Goal: Task Accomplishment & Management: Manage account settings

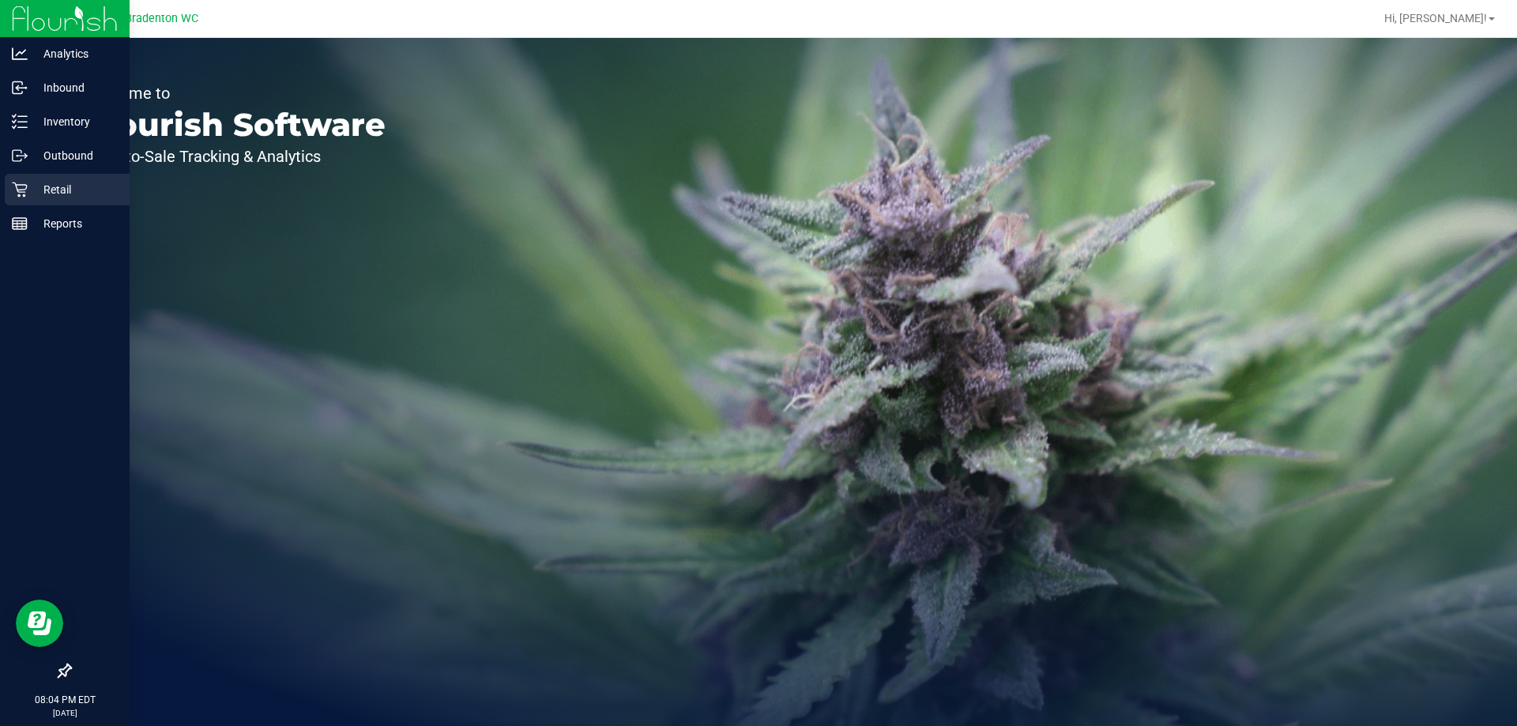
click at [46, 193] on p "Retail" at bounding box center [75, 189] width 95 height 19
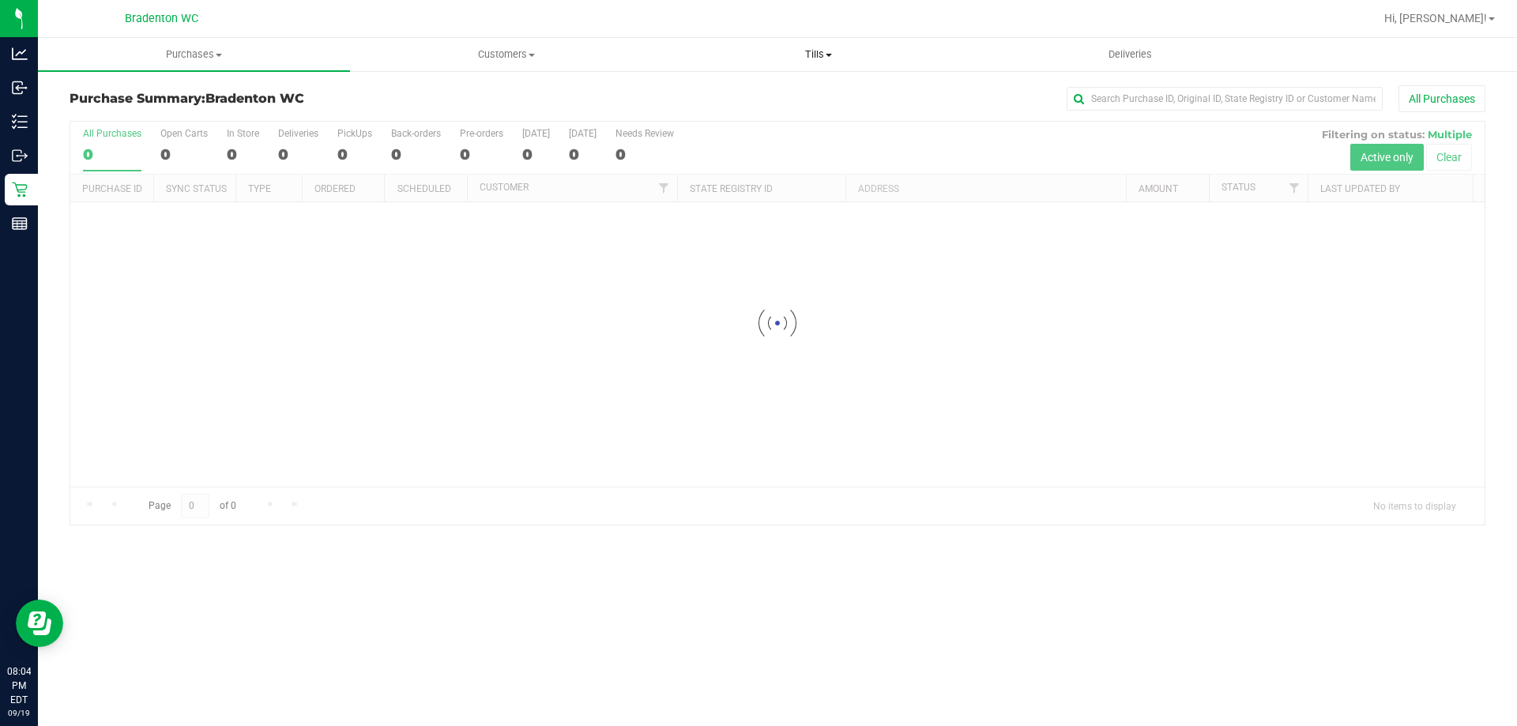
click at [793, 56] on span "Tills" at bounding box center [818, 54] width 311 height 14
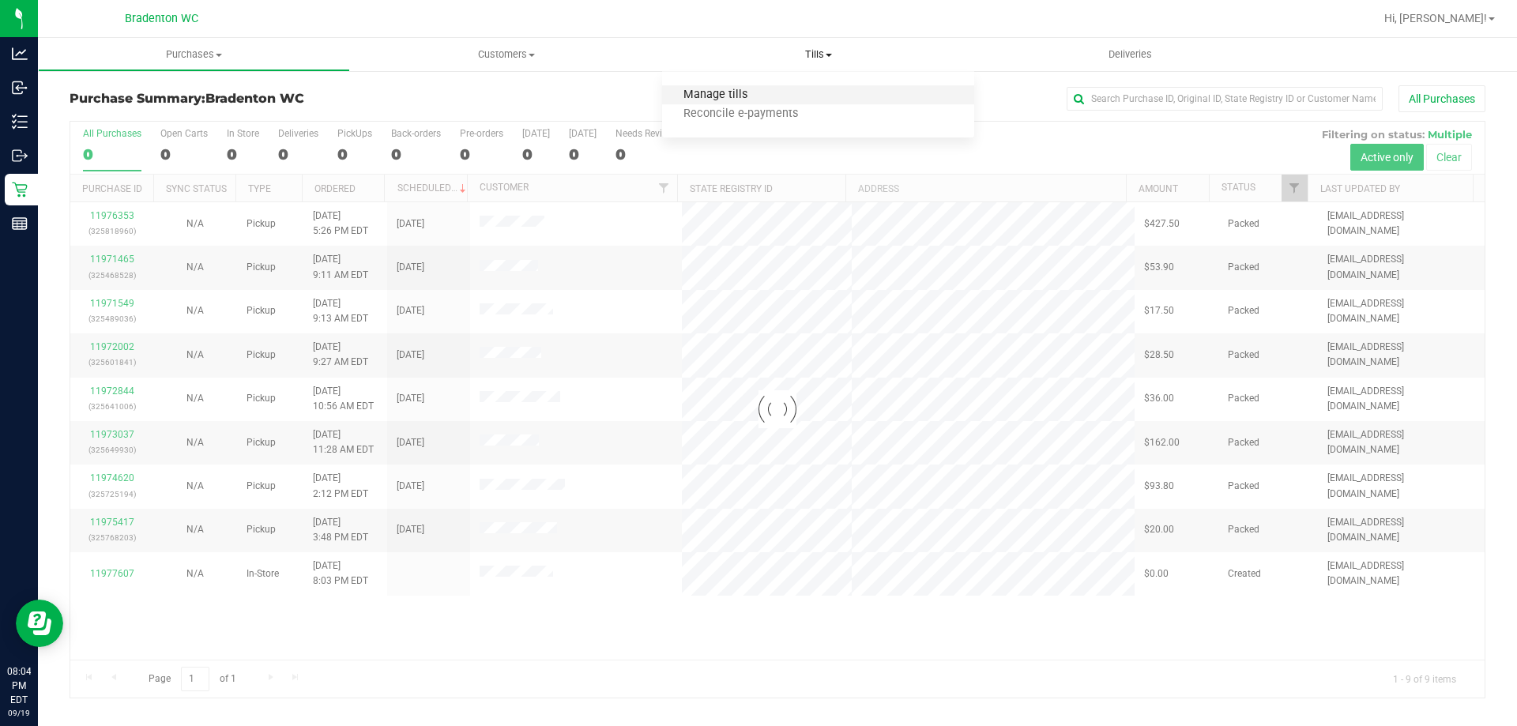
click at [730, 92] on span "Manage tills" at bounding box center [715, 95] width 107 height 13
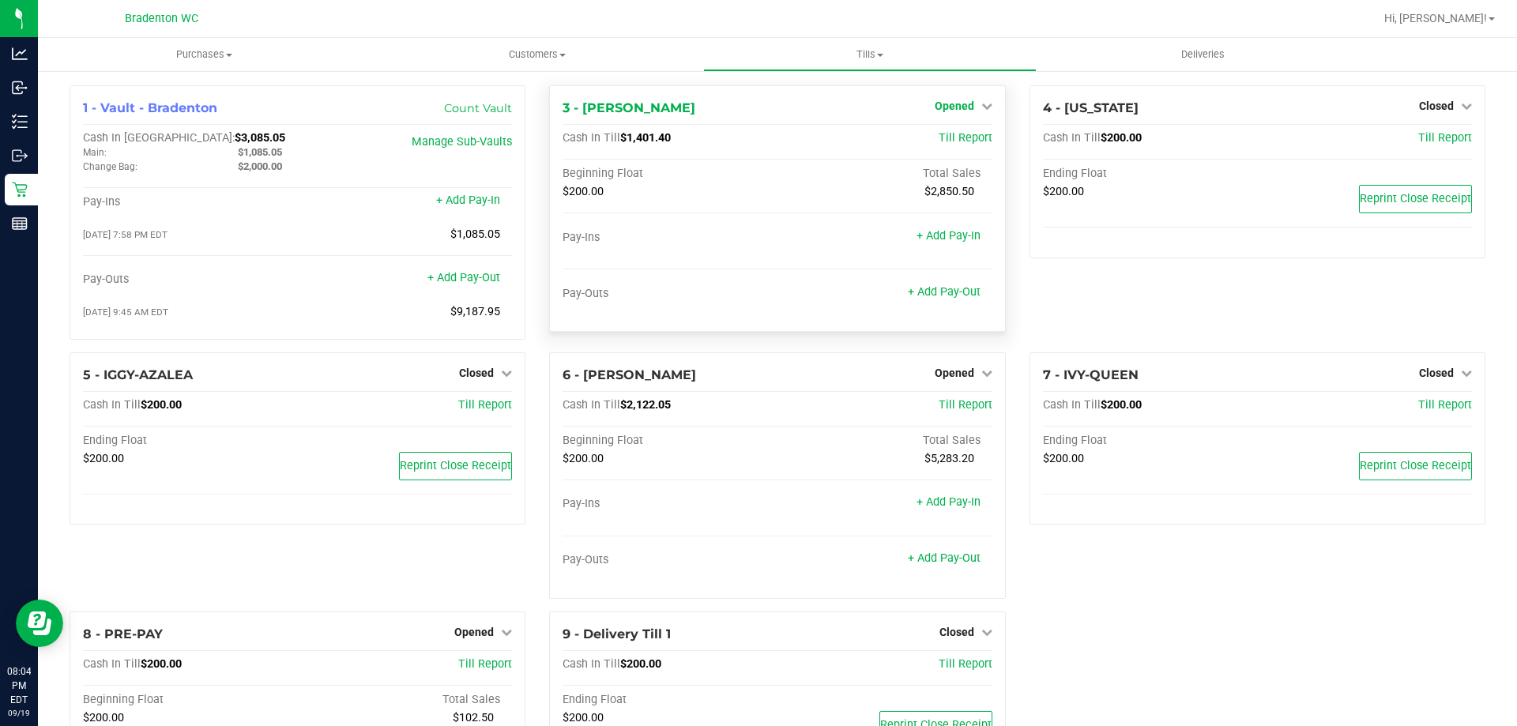
click at [969, 102] on link "Opened" at bounding box center [964, 106] width 58 height 13
click at [952, 138] on link "Close Till" at bounding box center [956, 139] width 43 height 13
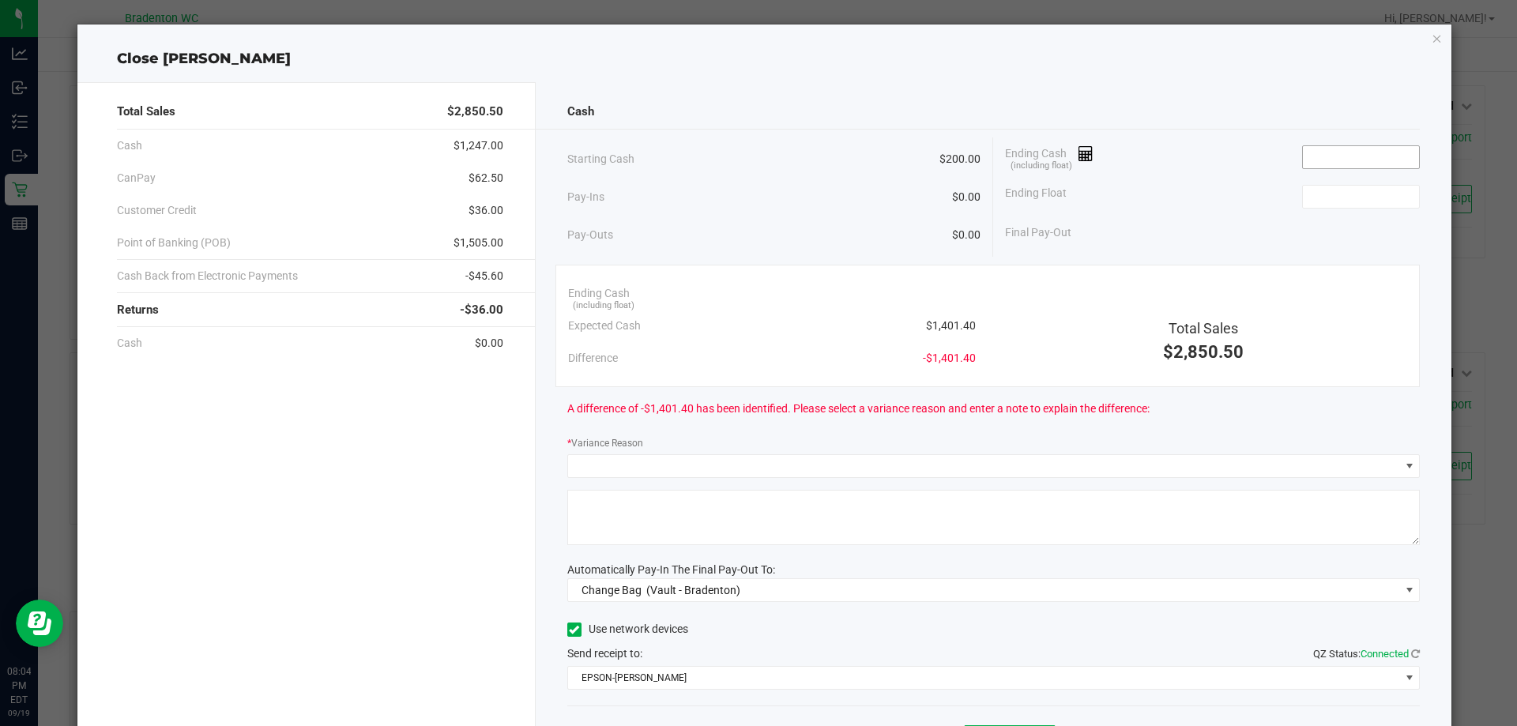
click at [1371, 150] on input at bounding box center [1361, 157] width 116 height 22
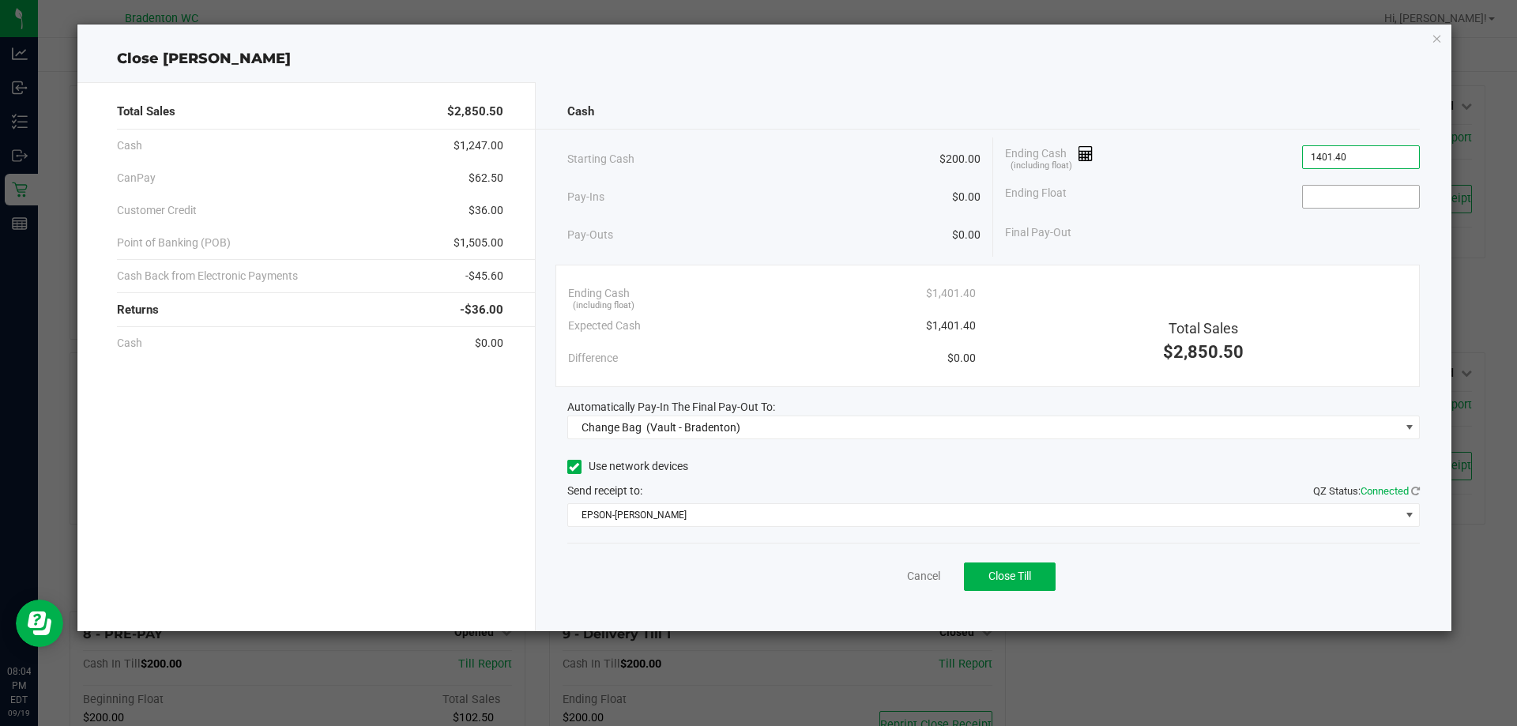
type input "$1,401.40"
click at [1353, 205] on input at bounding box center [1361, 197] width 116 height 22
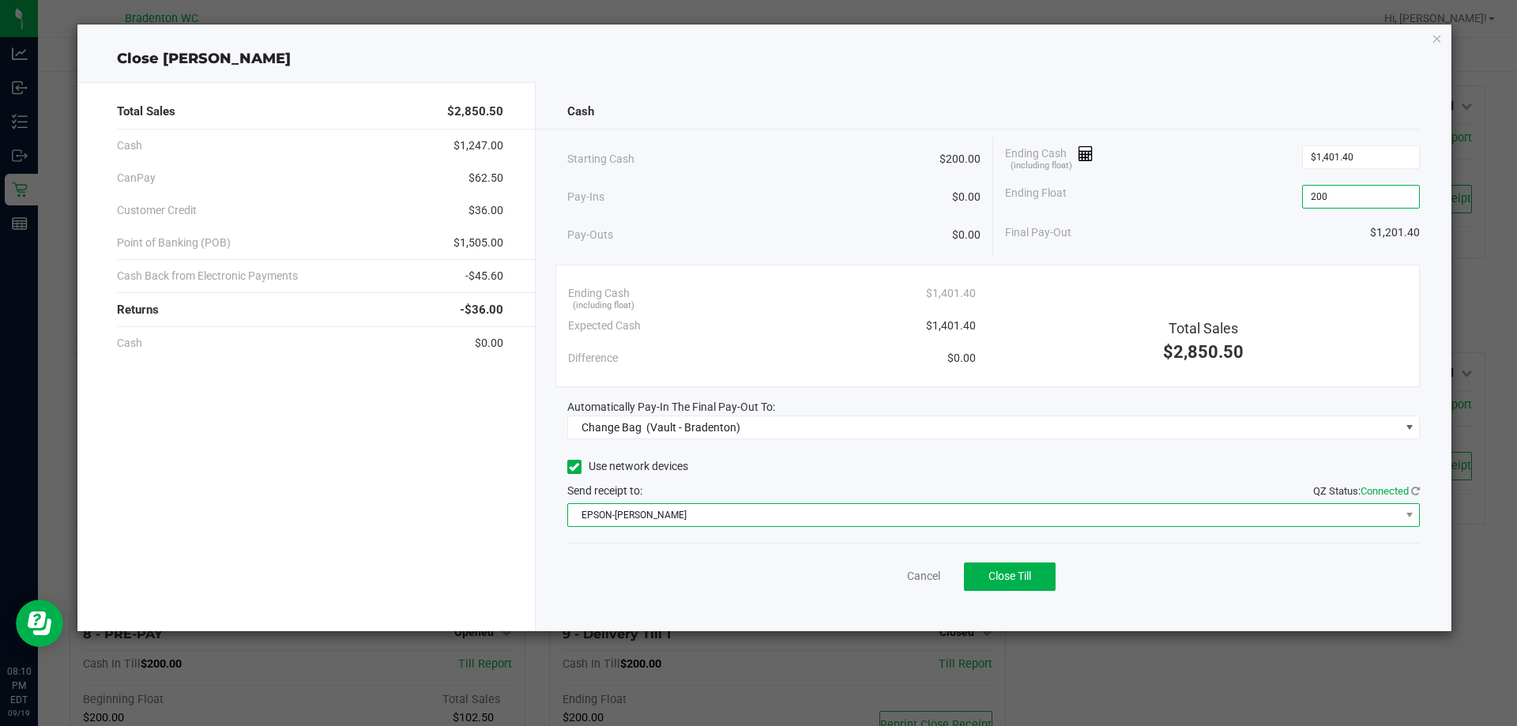
type input "$200.00"
click at [908, 506] on span "EPSON-[PERSON_NAME]" at bounding box center [984, 515] width 832 height 22
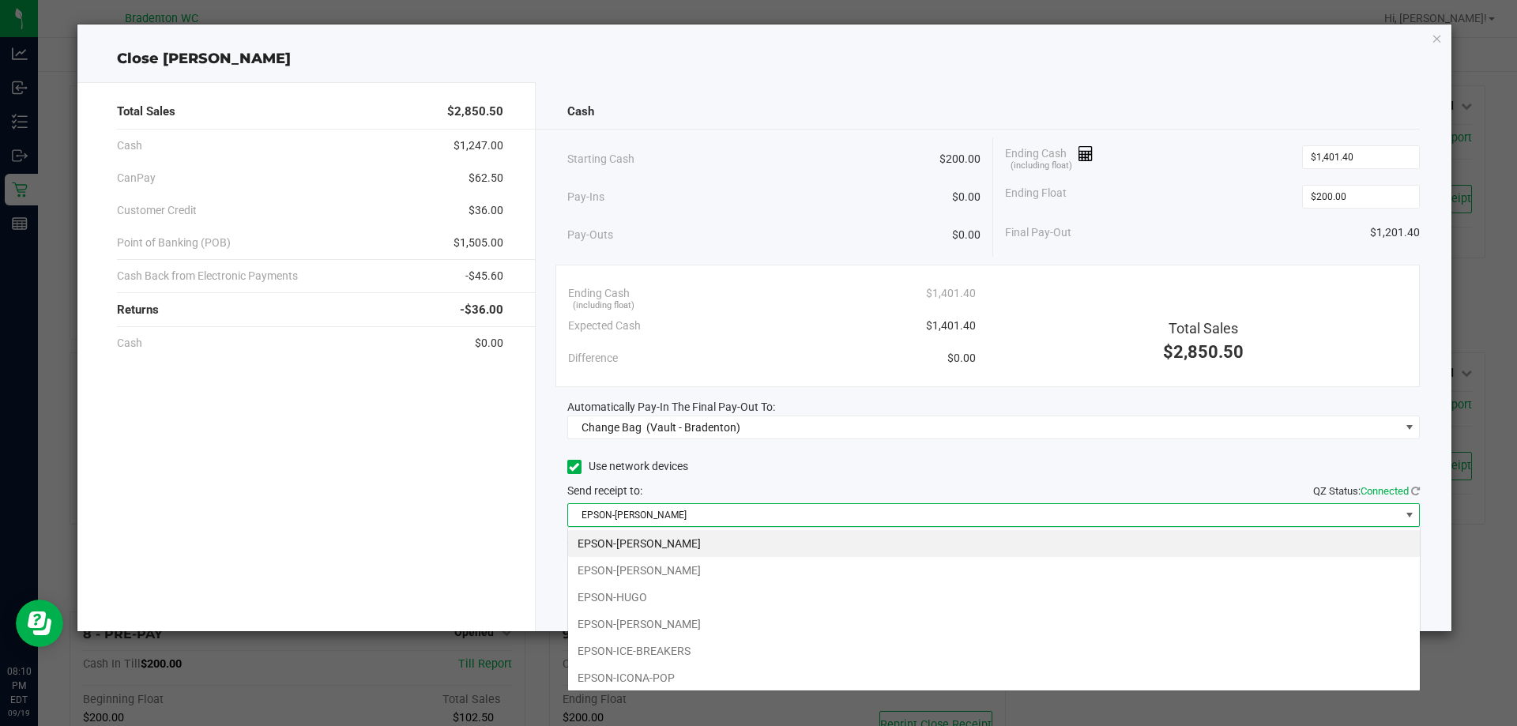
scroll to position [24, 853]
click at [686, 593] on li "EPSON-HUGO" at bounding box center [994, 597] width 852 height 27
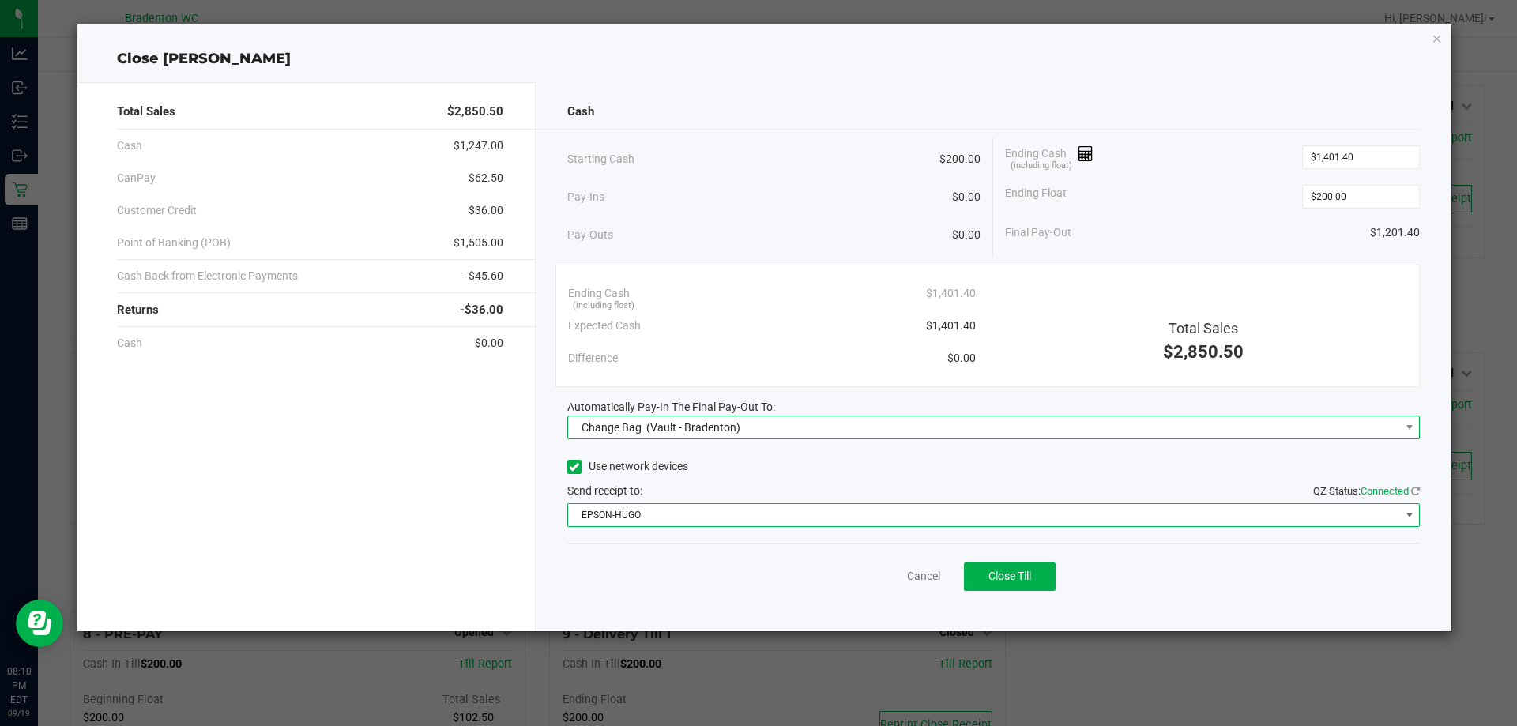
click at [752, 424] on span "Change Bag (Vault - Bradenton)" at bounding box center [984, 428] width 832 height 22
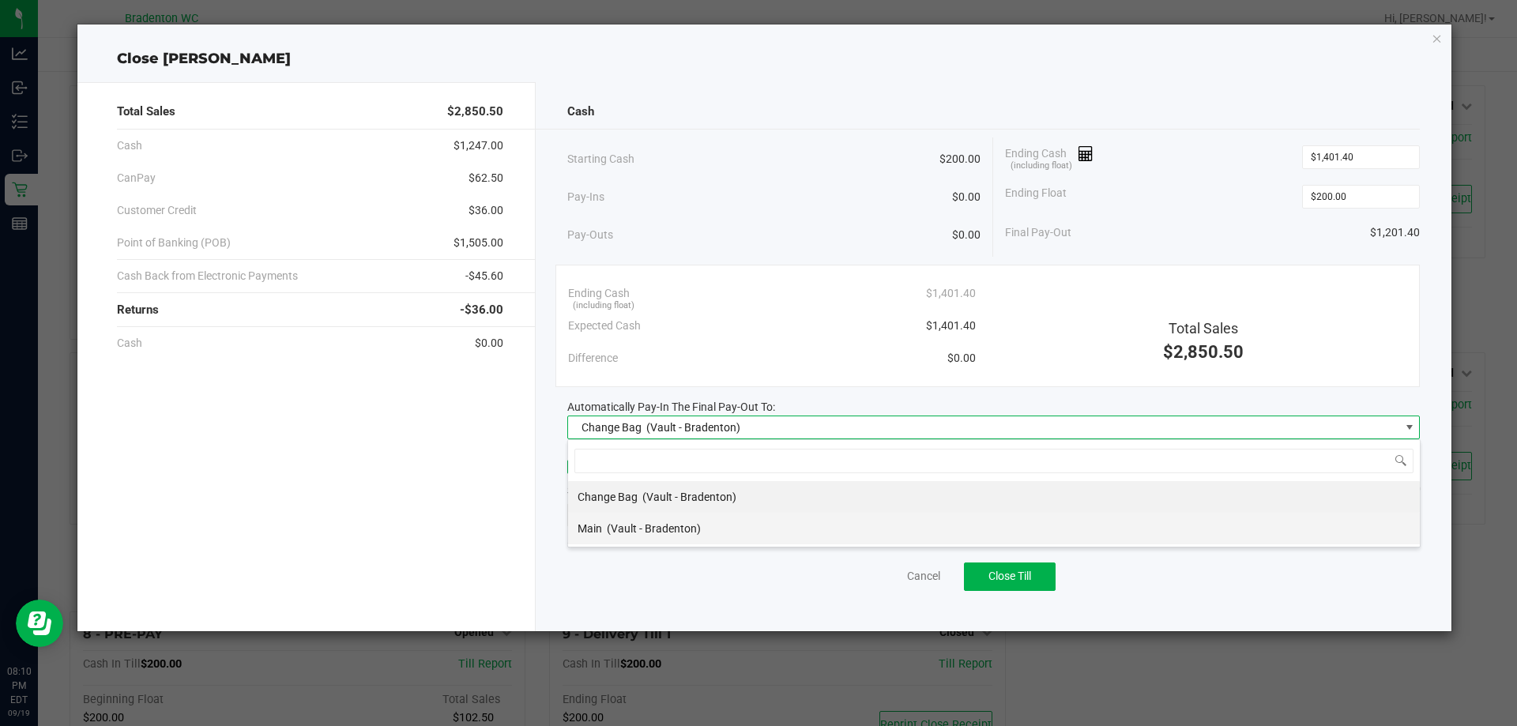
click at [604, 526] on div "Main (Vault - Bradenton)" at bounding box center [639, 529] width 123 height 28
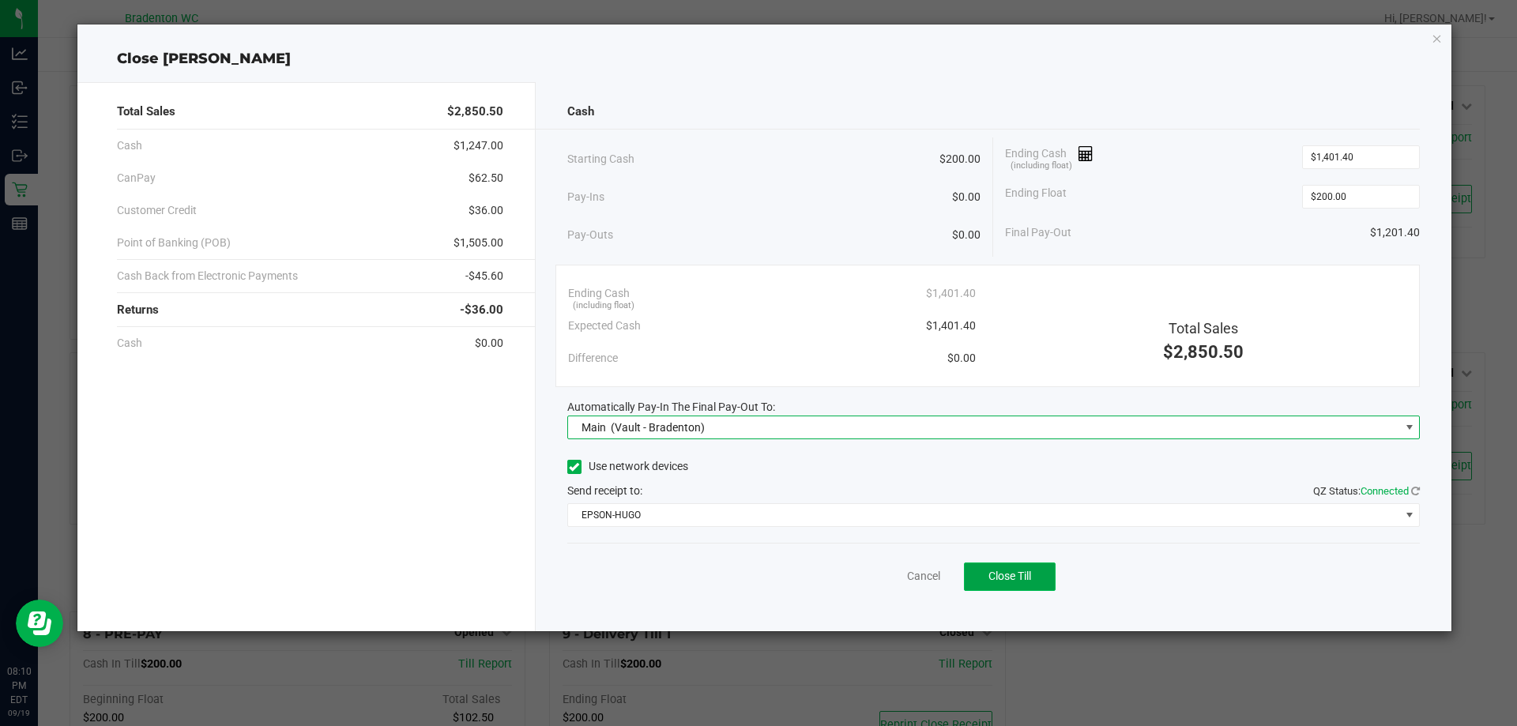
click at [999, 585] on button "Close Till" at bounding box center [1010, 577] width 92 height 28
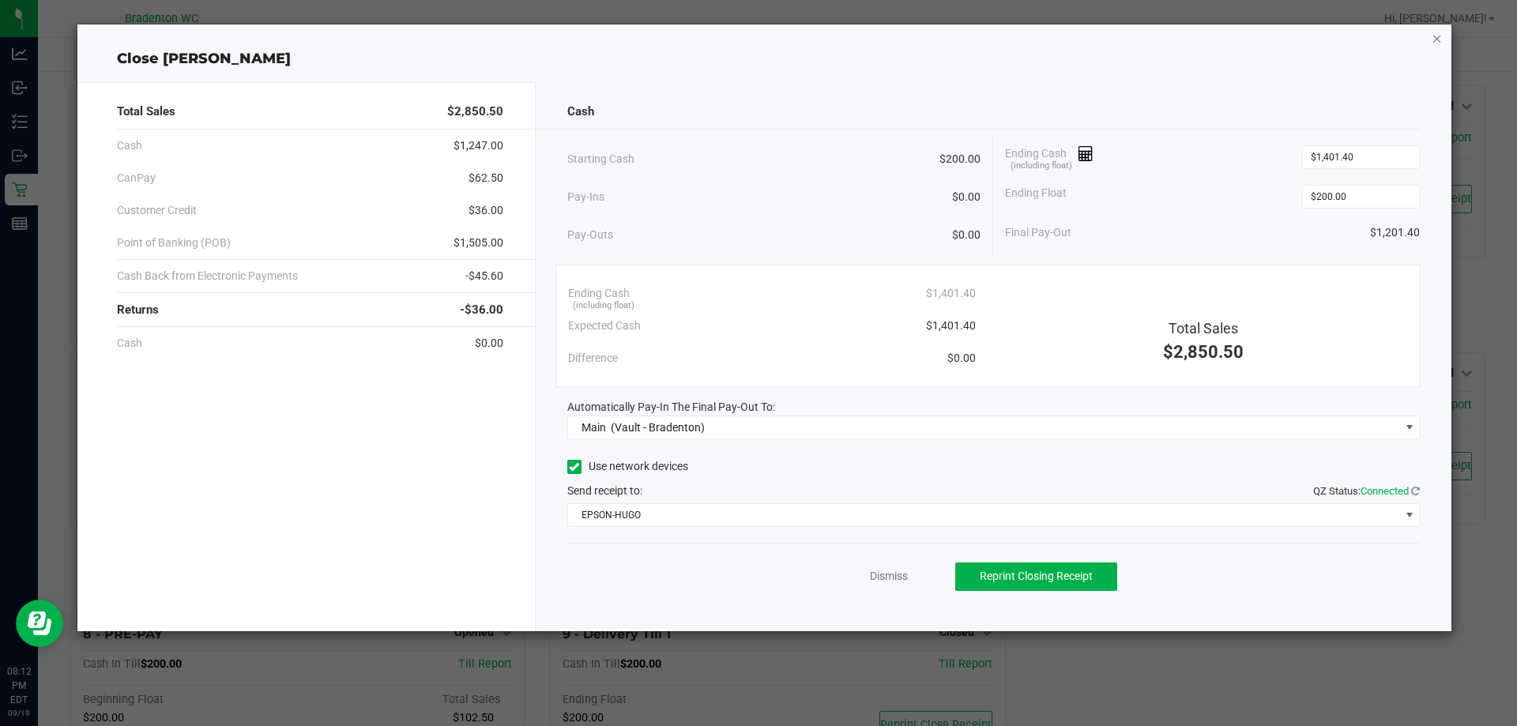
click at [1438, 36] on icon "button" at bounding box center [1437, 37] width 11 height 19
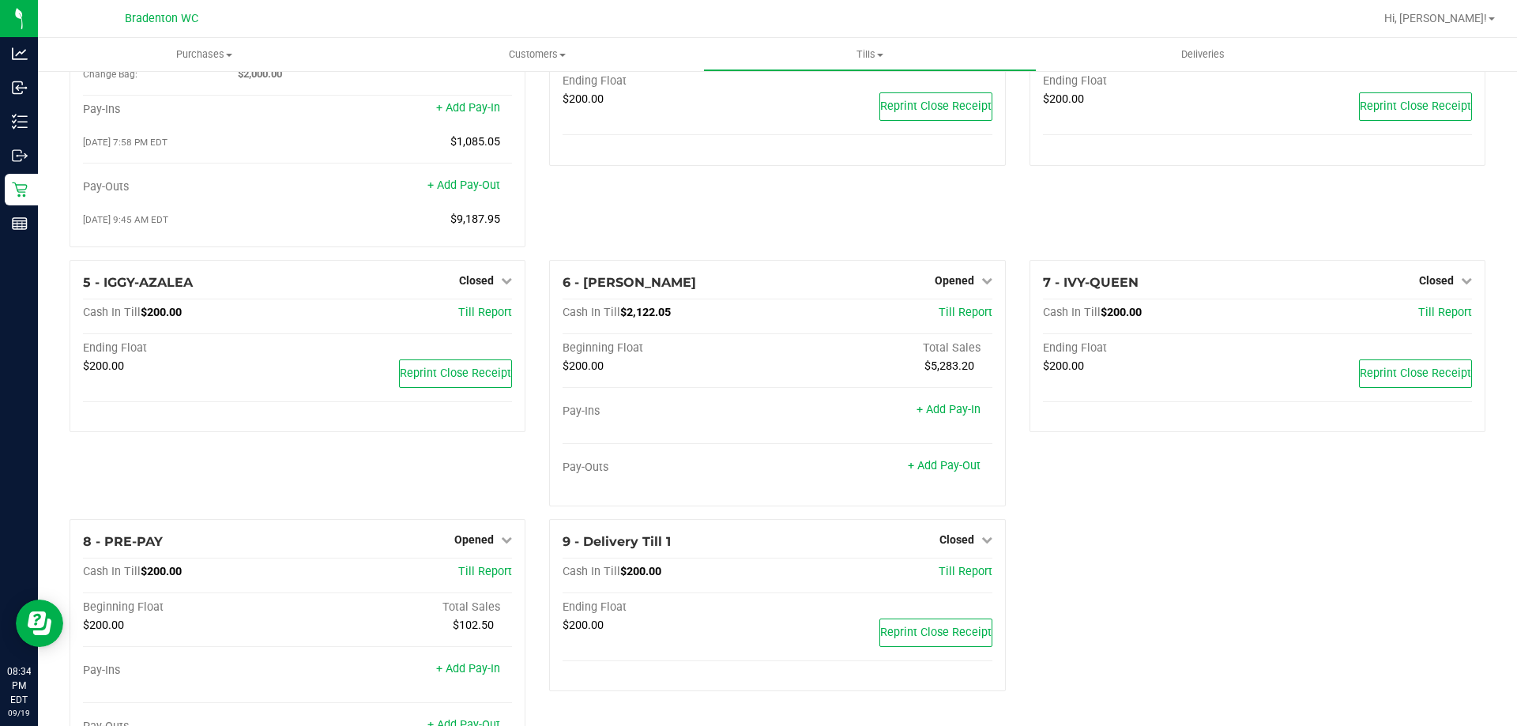
scroll to position [102, 0]
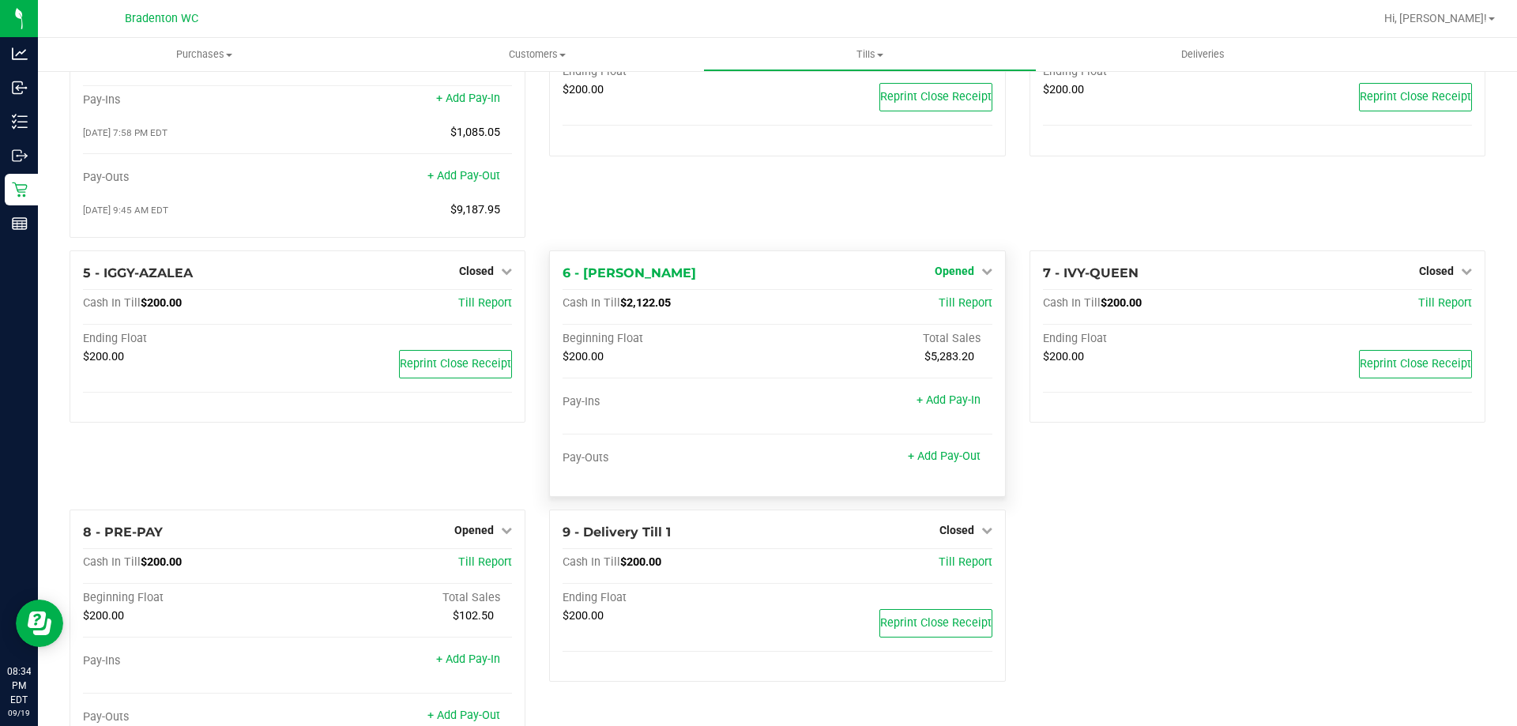
click at [982, 273] on icon at bounding box center [987, 271] width 11 height 11
click at [942, 306] on link "Close Till" at bounding box center [956, 303] width 43 height 13
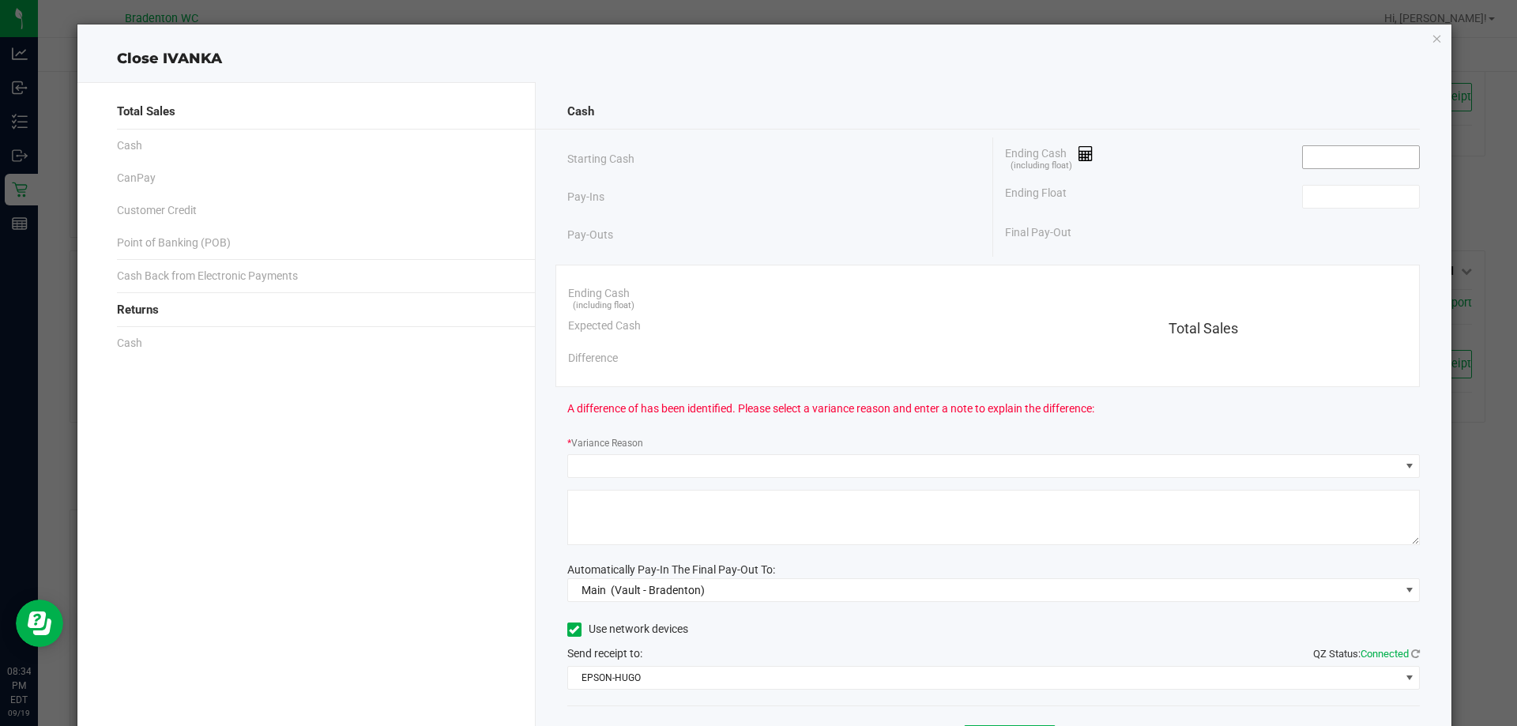
click at [1357, 159] on input at bounding box center [1361, 157] width 116 height 22
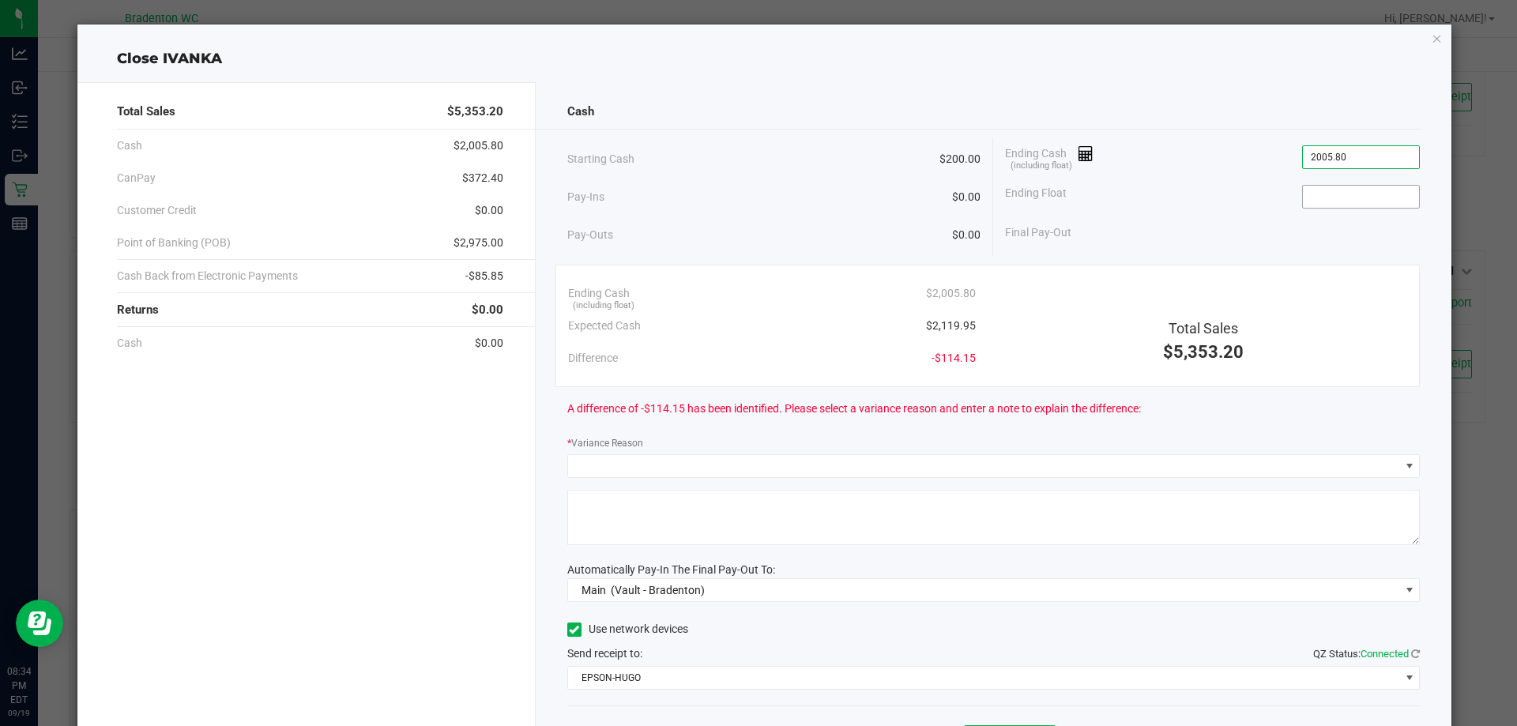
type input "$2,005.80"
click at [1317, 195] on input at bounding box center [1361, 197] width 116 height 22
type input "$200.00"
click at [1255, 221] on div "Final Pay-Out $1,805.80" at bounding box center [1212, 233] width 415 height 32
click at [1350, 153] on input "2005.8" at bounding box center [1361, 157] width 116 height 22
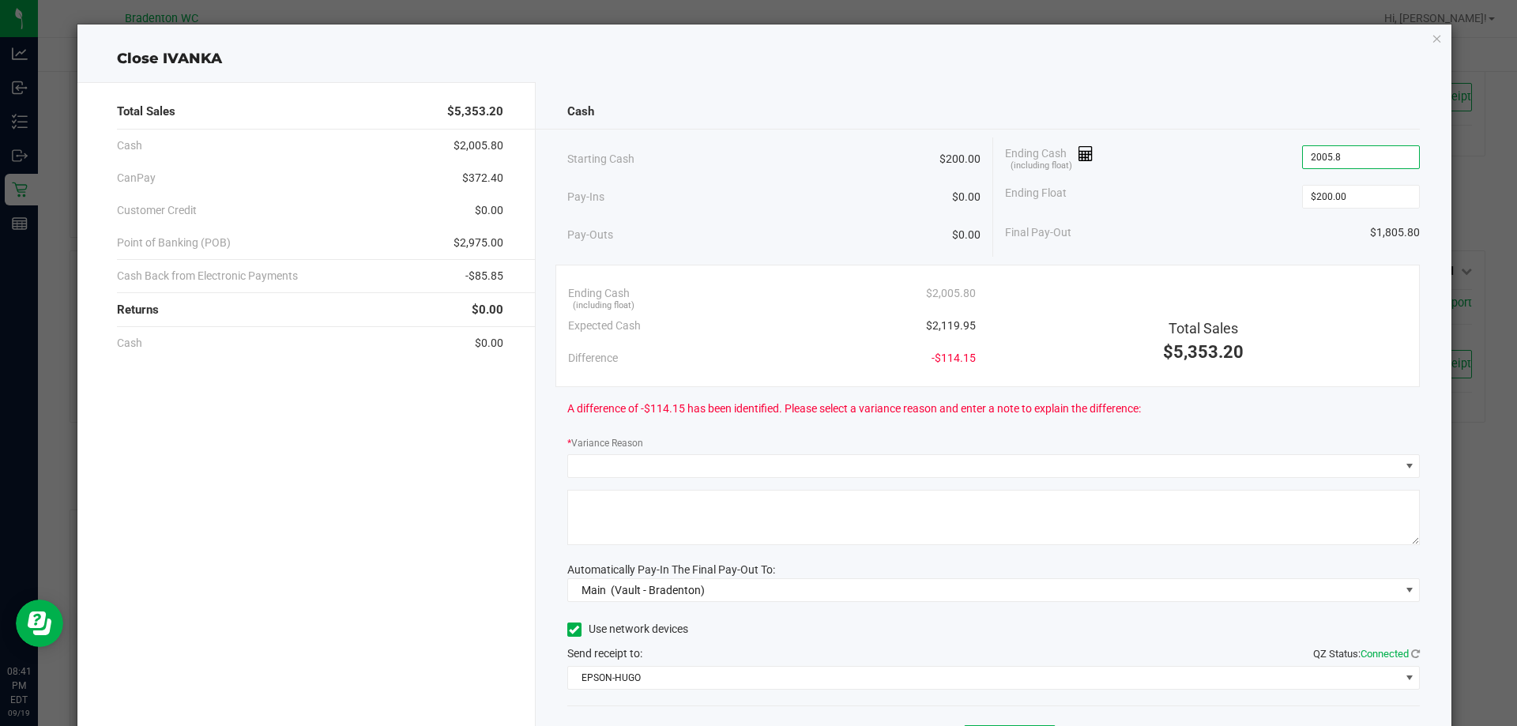
click at [1350, 153] on input "2005.8" at bounding box center [1361, 157] width 116 height 22
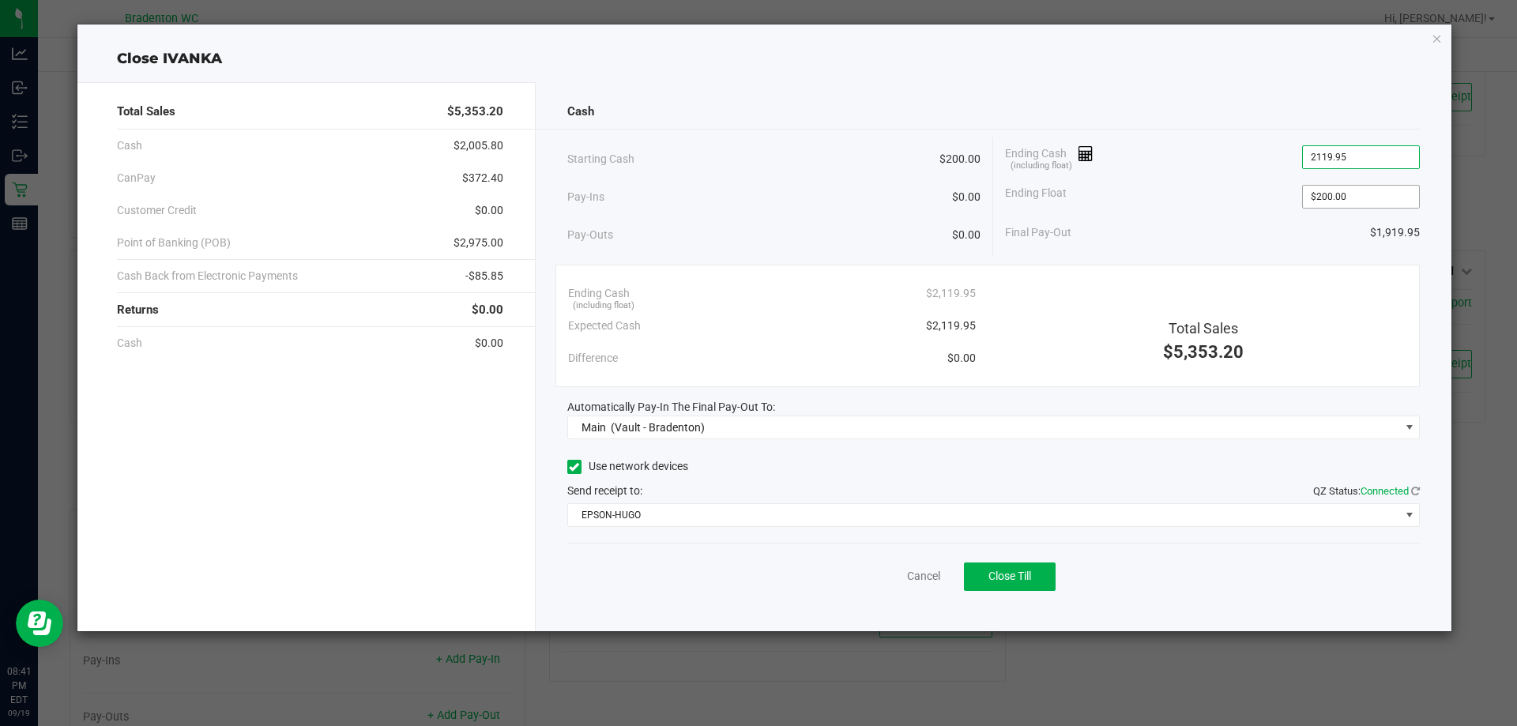
type input "$2,119.95"
click at [1377, 191] on input "200" at bounding box center [1361, 197] width 116 height 22
type input "$200.00"
click at [1320, 283] on div "Total Sales $5,353.20" at bounding box center [1204, 321] width 432 height 89
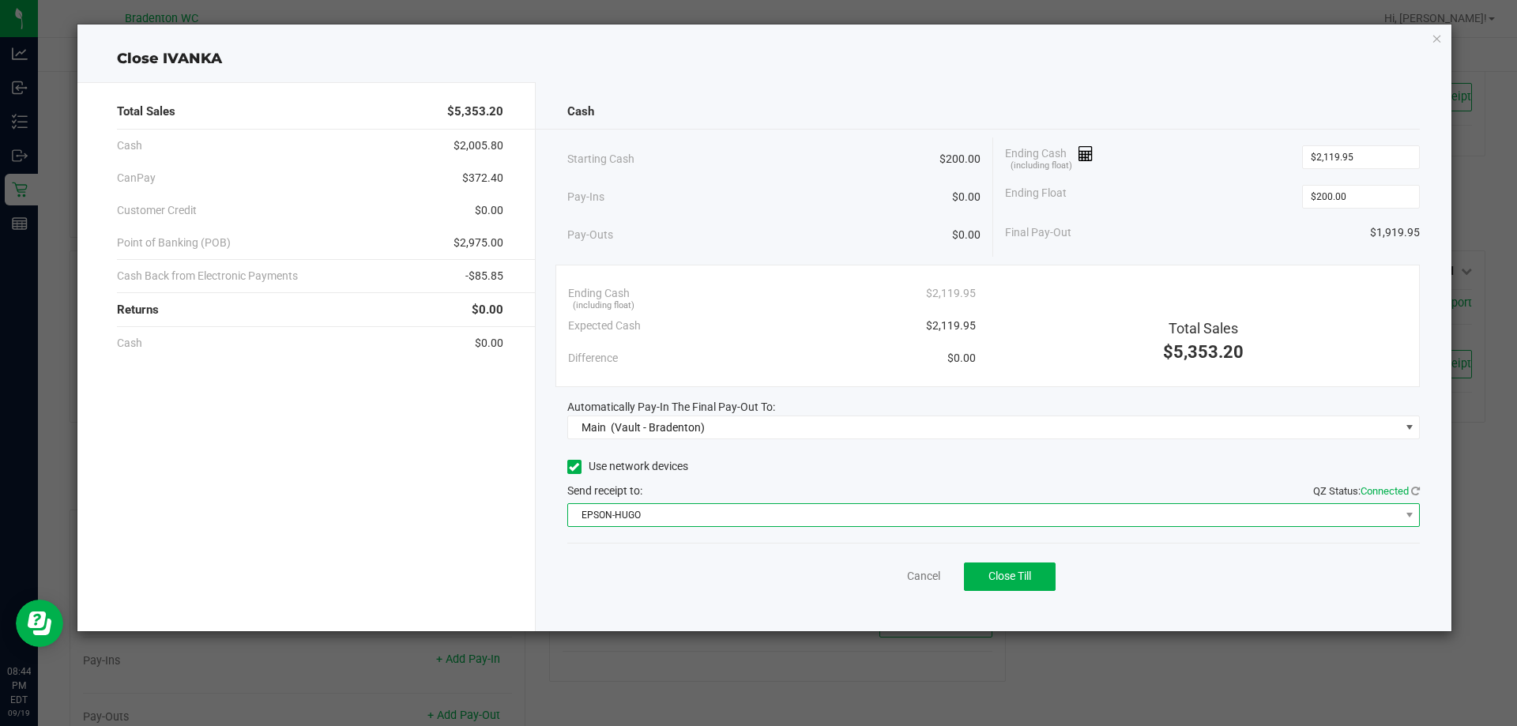
click at [773, 504] on span "EPSON-HUGO" at bounding box center [984, 515] width 832 height 22
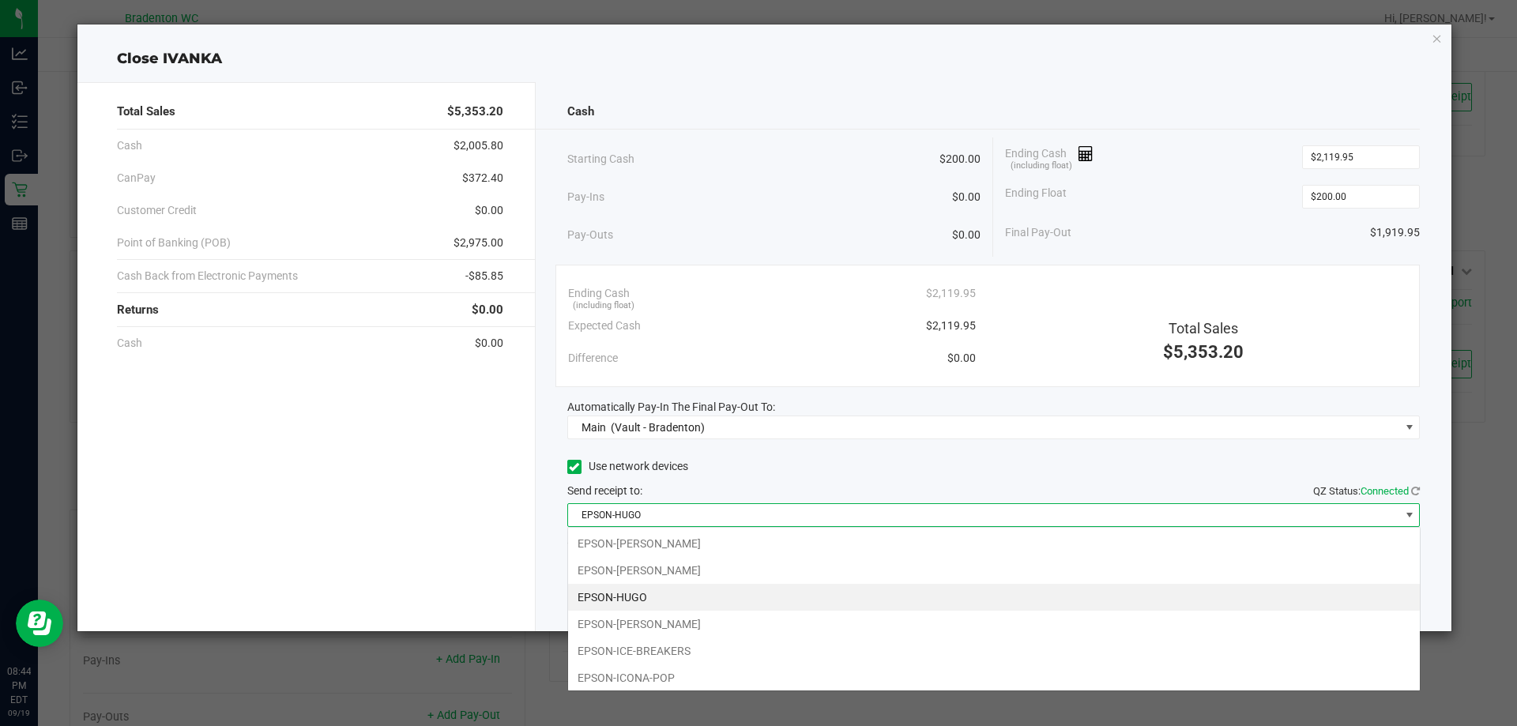
scroll to position [24, 853]
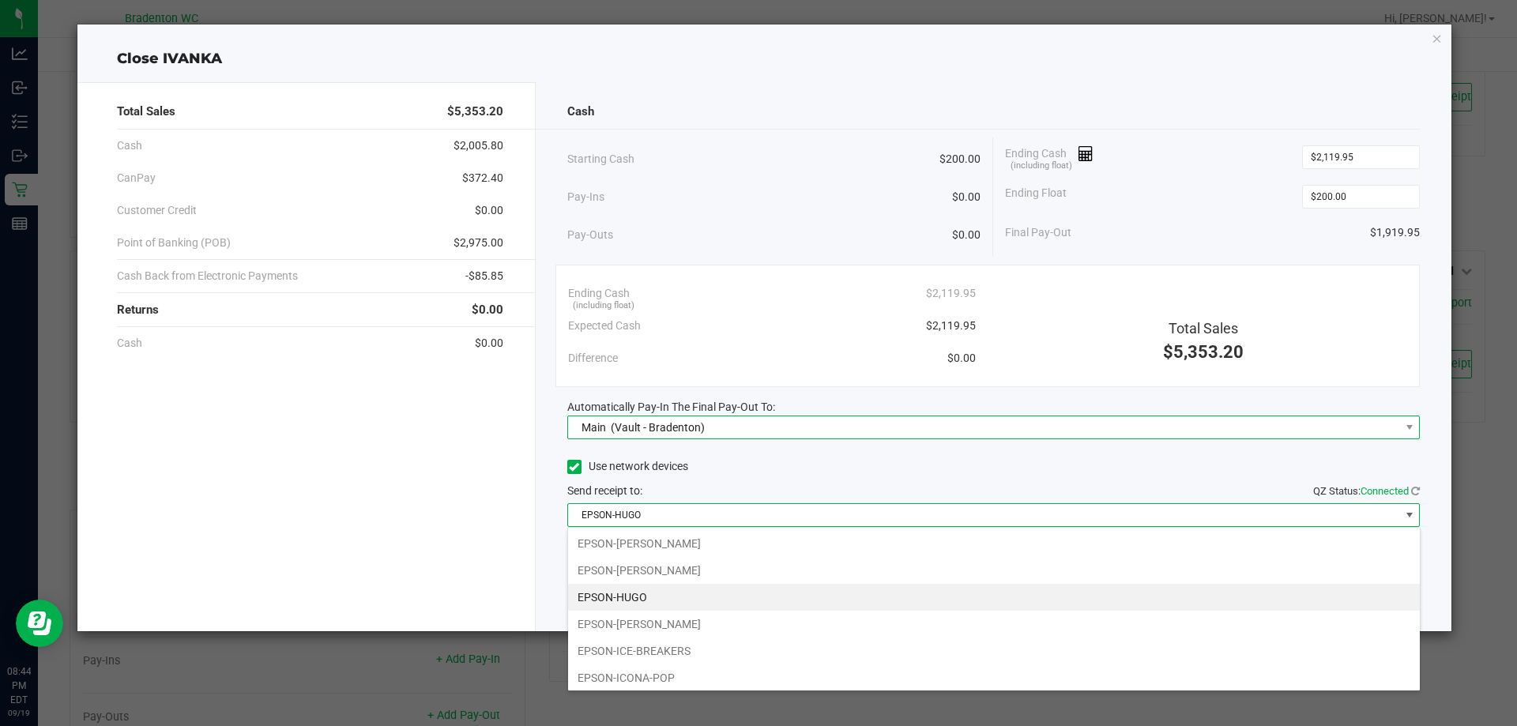
click at [1337, 439] on span "Main (Vault - Bradenton)" at bounding box center [994, 428] width 854 height 24
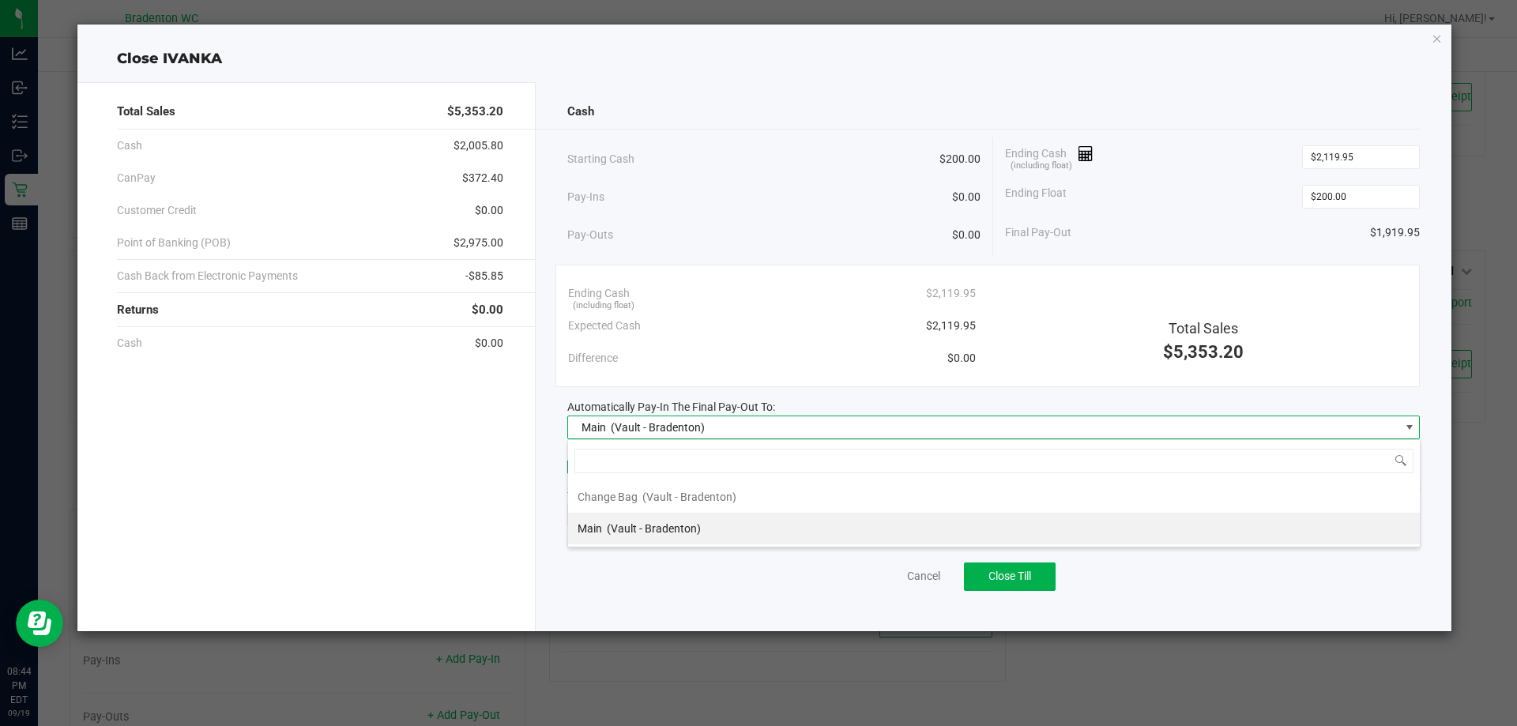
click at [639, 526] on span "(Vault - Bradenton)" at bounding box center [654, 528] width 94 height 13
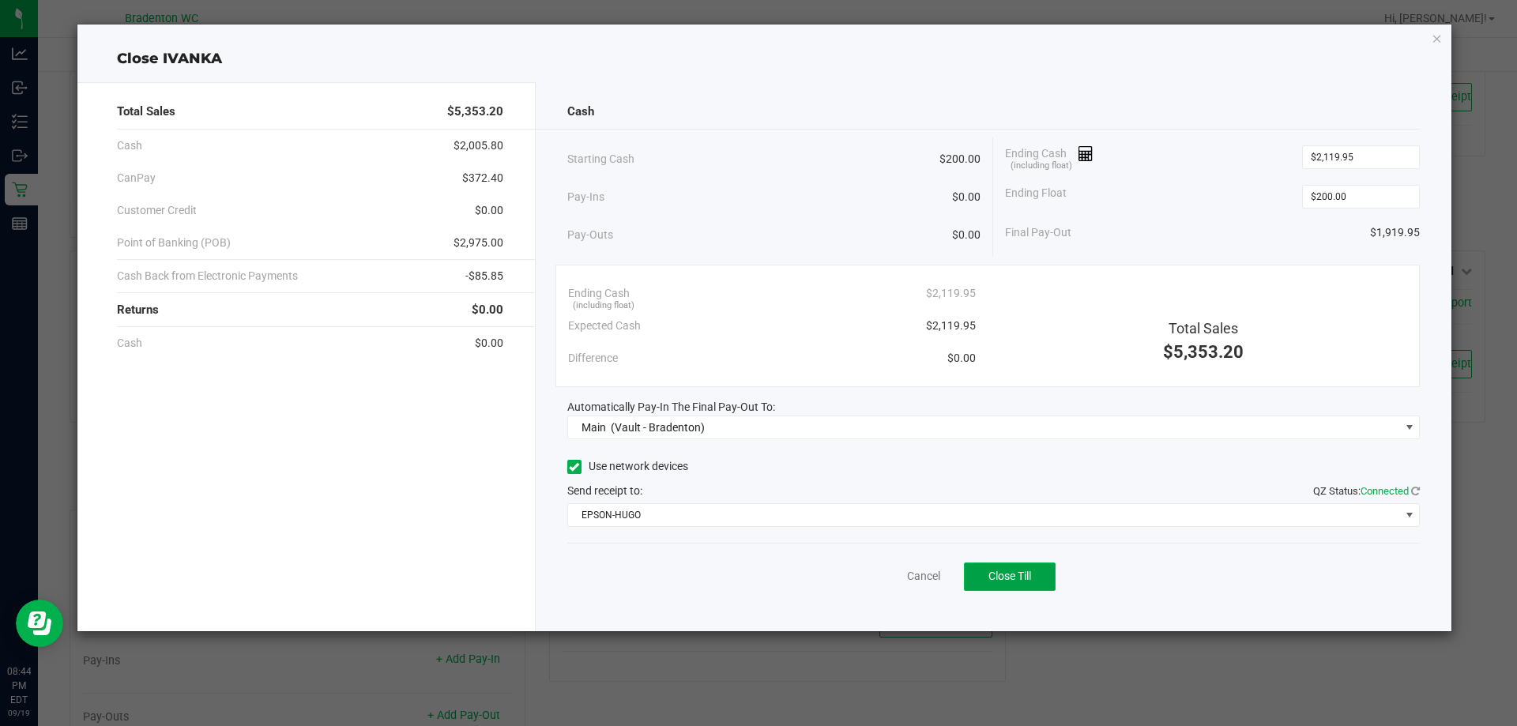
click at [986, 574] on button "Close Till" at bounding box center [1010, 577] width 92 height 28
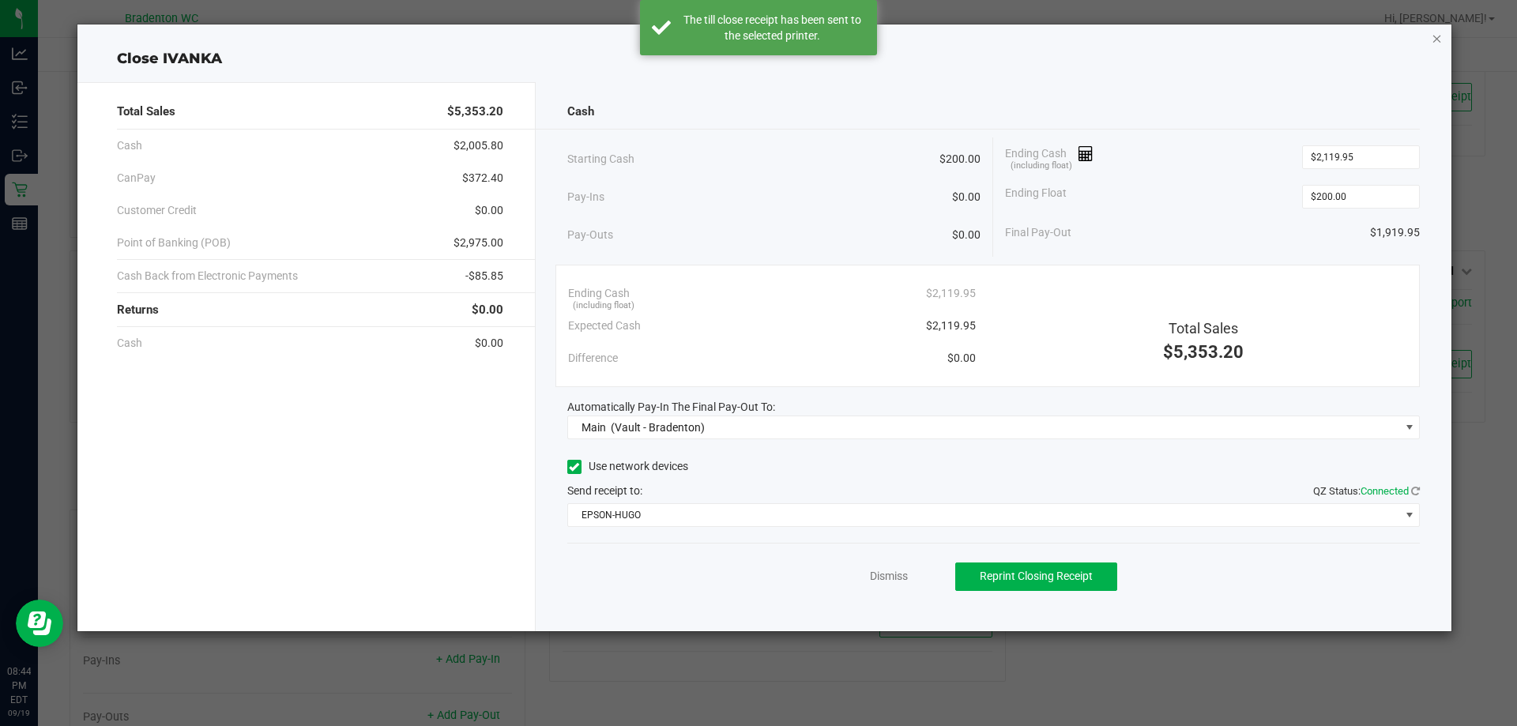
click at [1438, 45] on icon "button" at bounding box center [1437, 37] width 11 height 19
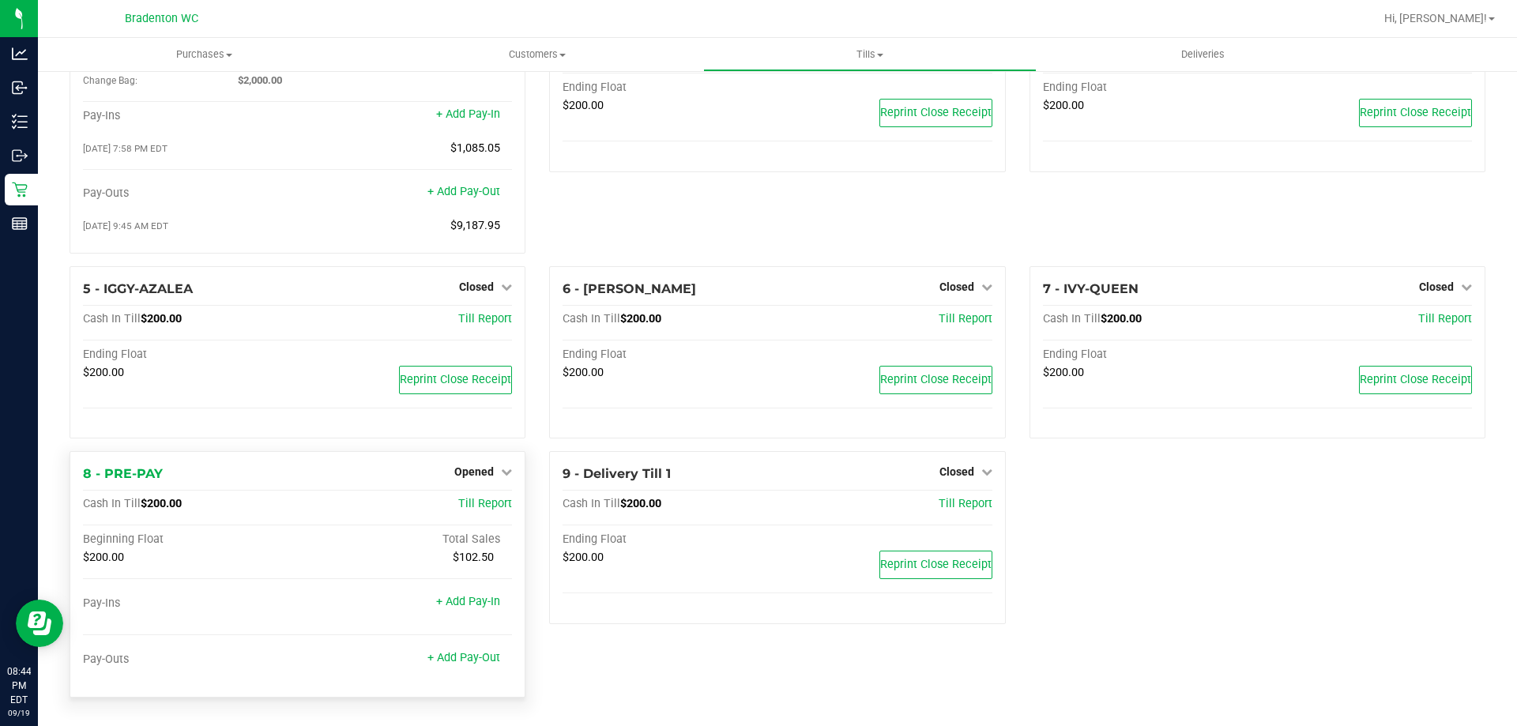
click at [488, 463] on div "Opened" at bounding box center [483, 471] width 58 height 19
click at [473, 469] on span "Opened" at bounding box center [474, 472] width 40 height 13
click at [480, 503] on link "Close Till" at bounding box center [476, 505] width 43 height 13
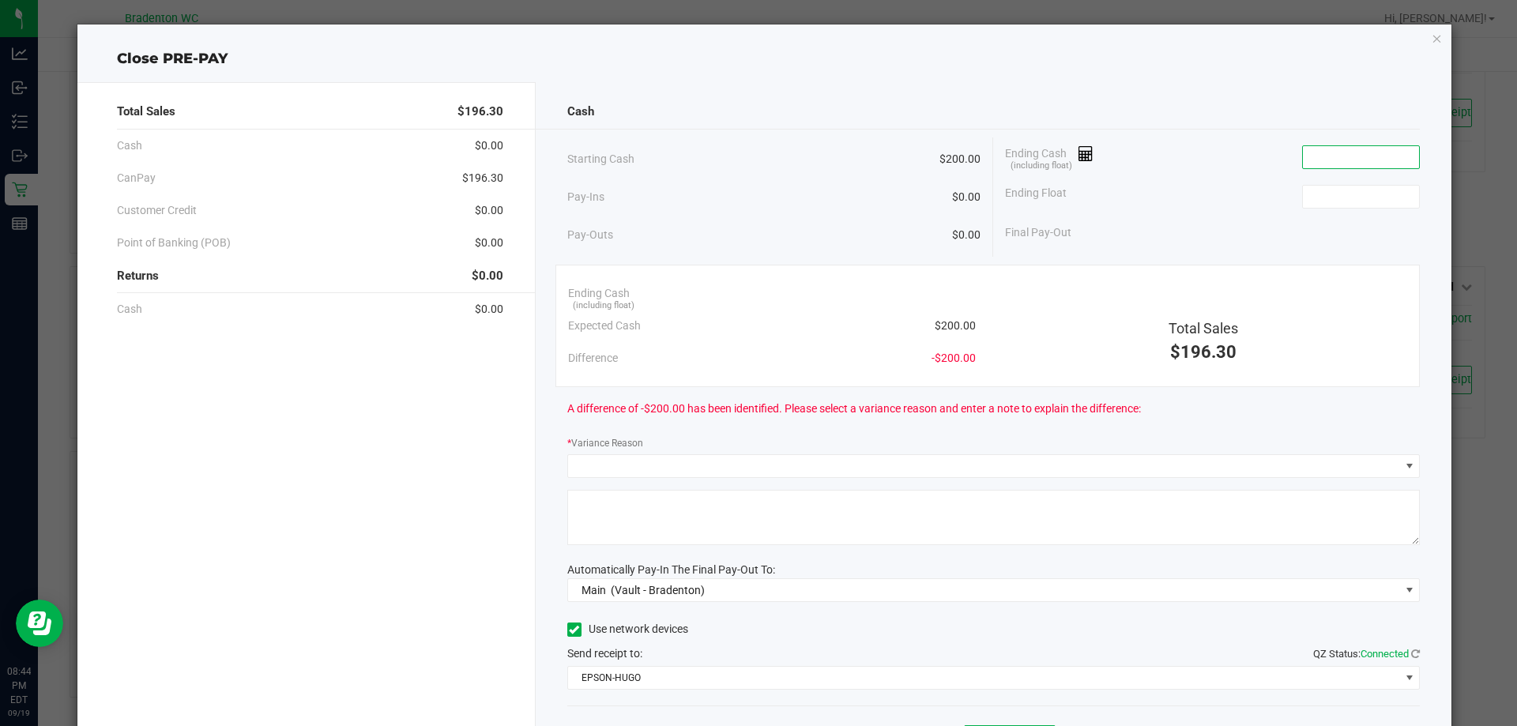
click at [1367, 151] on input at bounding box center [1361, 157] width 116 height 22
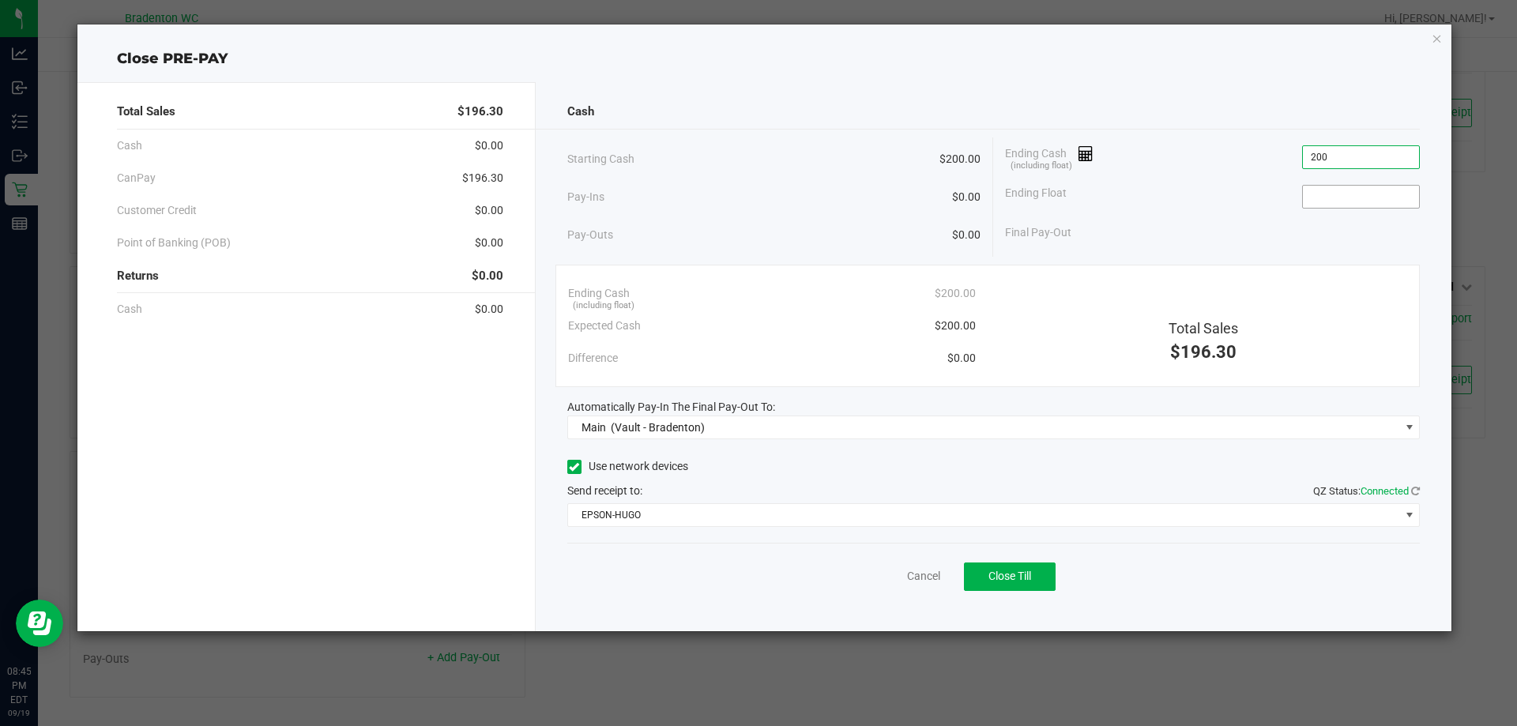
type input "$200.00"
click at [1358, 191] on input at bounding box center [1361, 197] width 116 height 22
type input "$200.00"
click at [1003, 580] on span "Close Till" at bounding box center [1010, 576] width 43 height 13
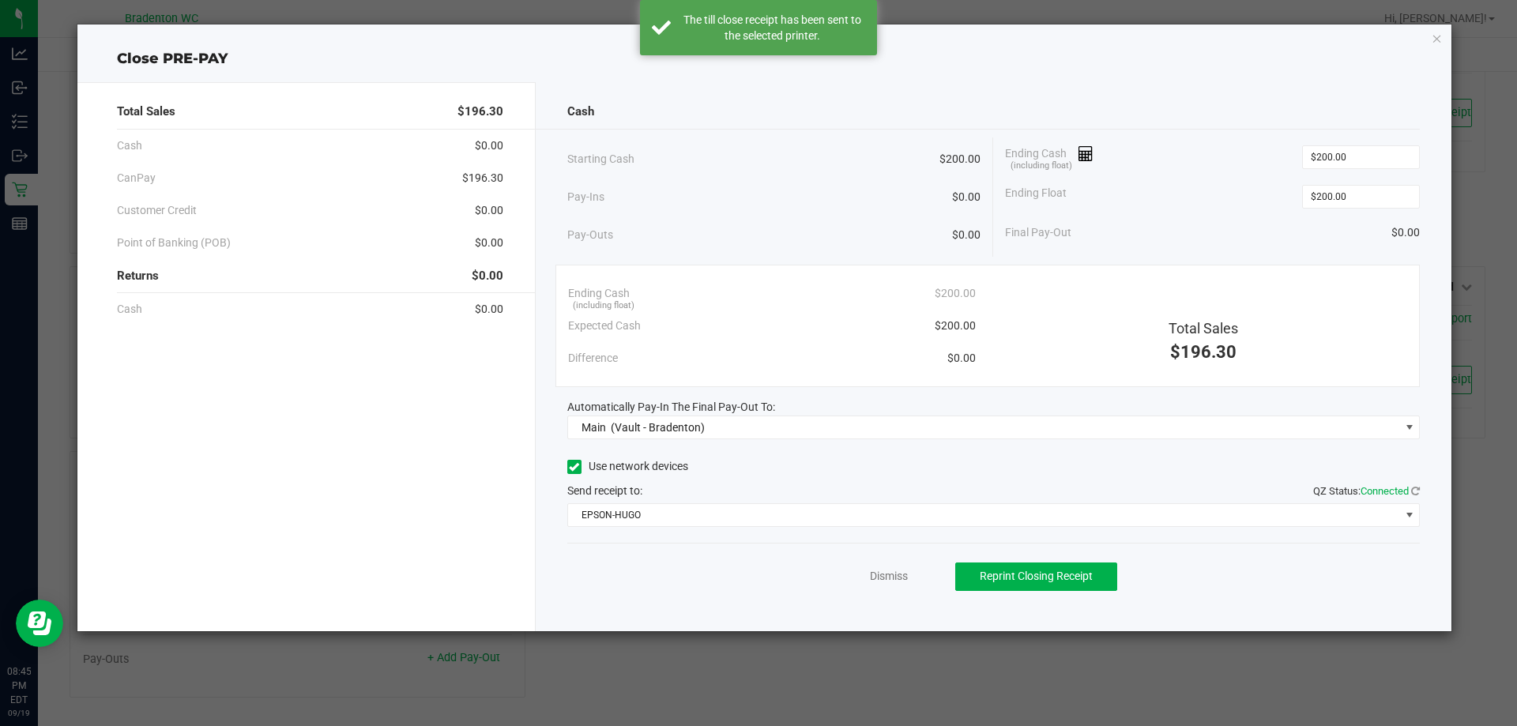
click at [1446, 43] on div "Close PRE-PAY Total Sales $196.30 Cash $0.00 CanPay $196.30 Customer Credit $0.…" at bounding box center [764, 328] width 1375 height 607
click at [1437, 37] on icon "button" at bounding box center [1437, 37] width 11 height 19
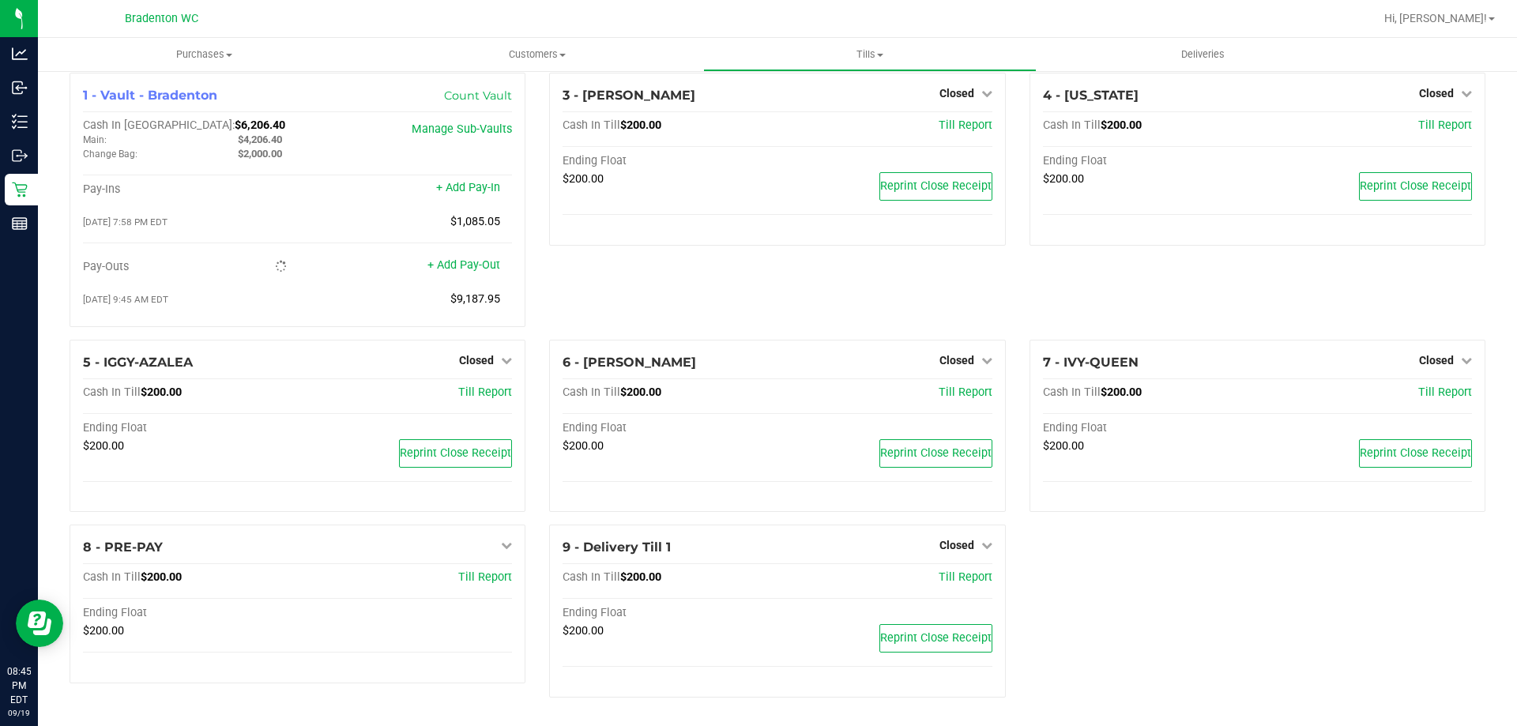
scroll to position [0, 0]
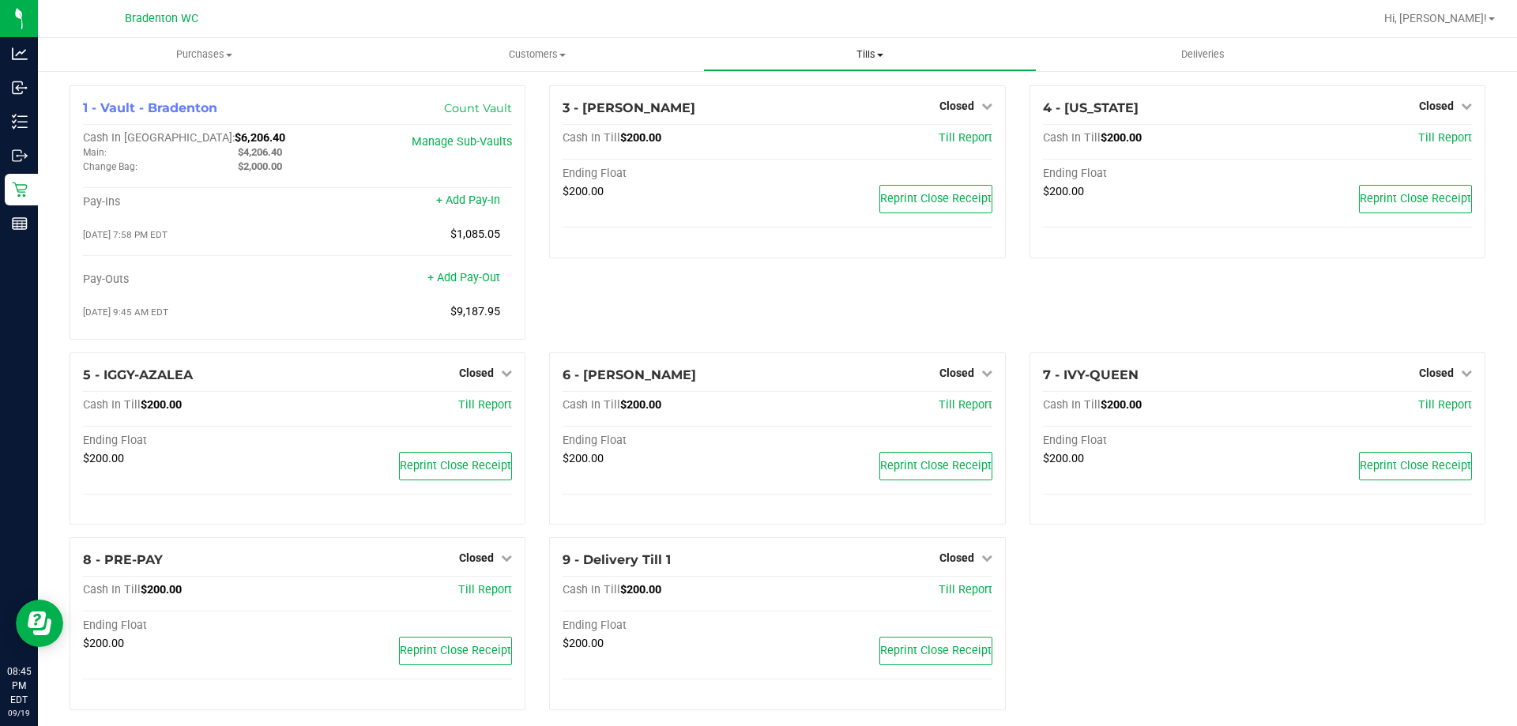
click at [842, 53] on span "Tills" at bounding box center [869, 54] width 331 height 14
click at [797, 111] on span "Reconcile e-payments" at bounding box center [781, 113] width 157 height 13
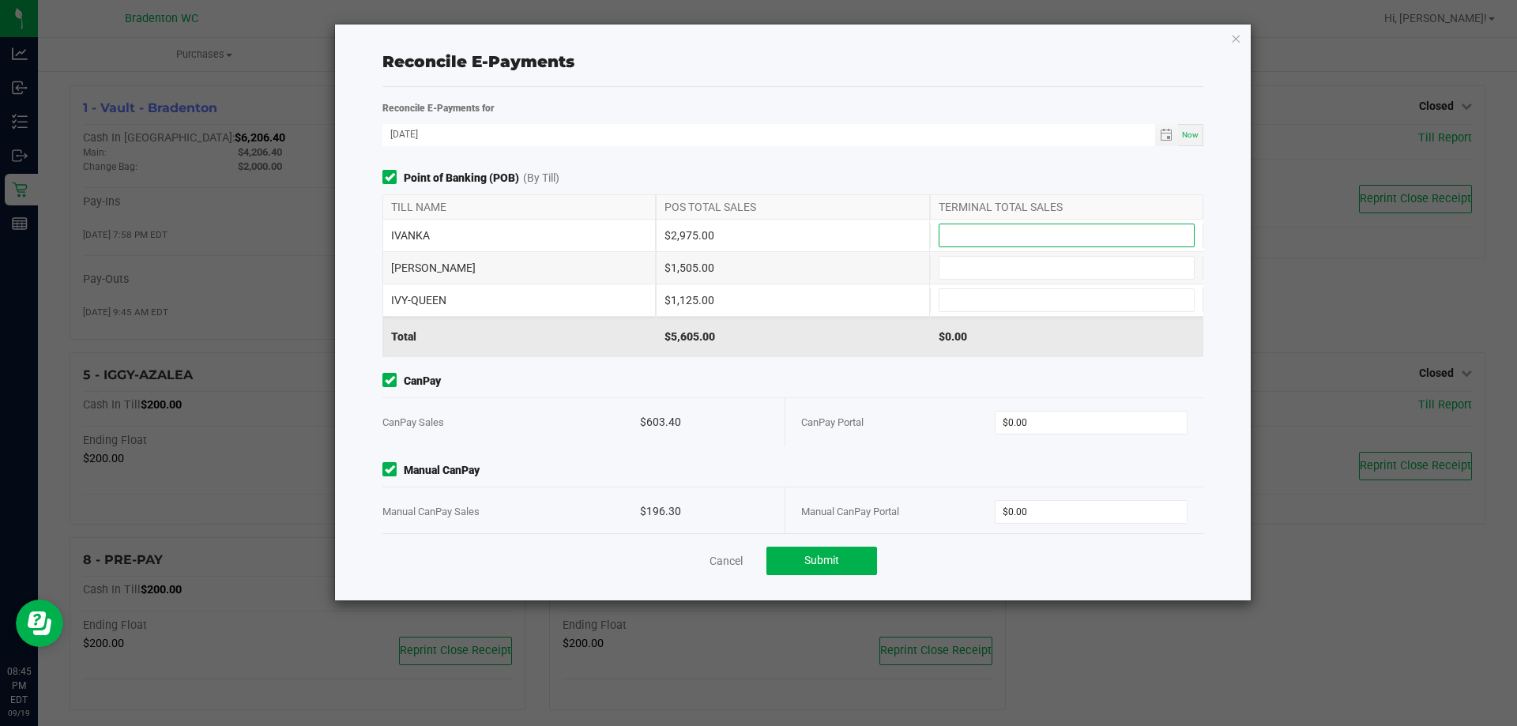
click at [1061, 233] on input at bounding box center [1067, 235] width 254 height 22
type input "$2,975.00"
click at [1030, 270] on input at bounding box center [1067, 268] width 254 height 22
type input "$1,505.00"
click at [1018, 311] on span at bounding box center [1067, 300] width 256 height 24
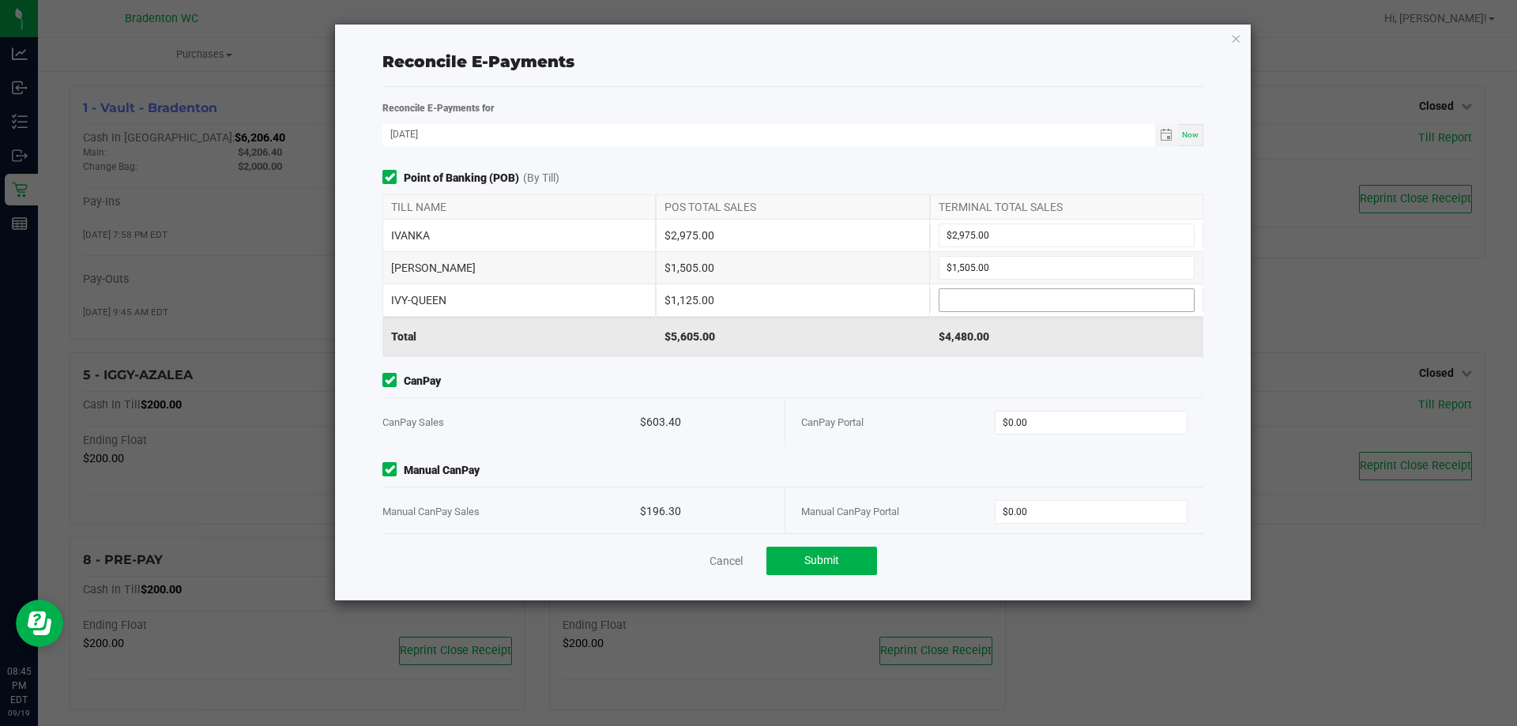
click at [1014, 303] on input at bounding box center [1067, 300] width 254 height 22
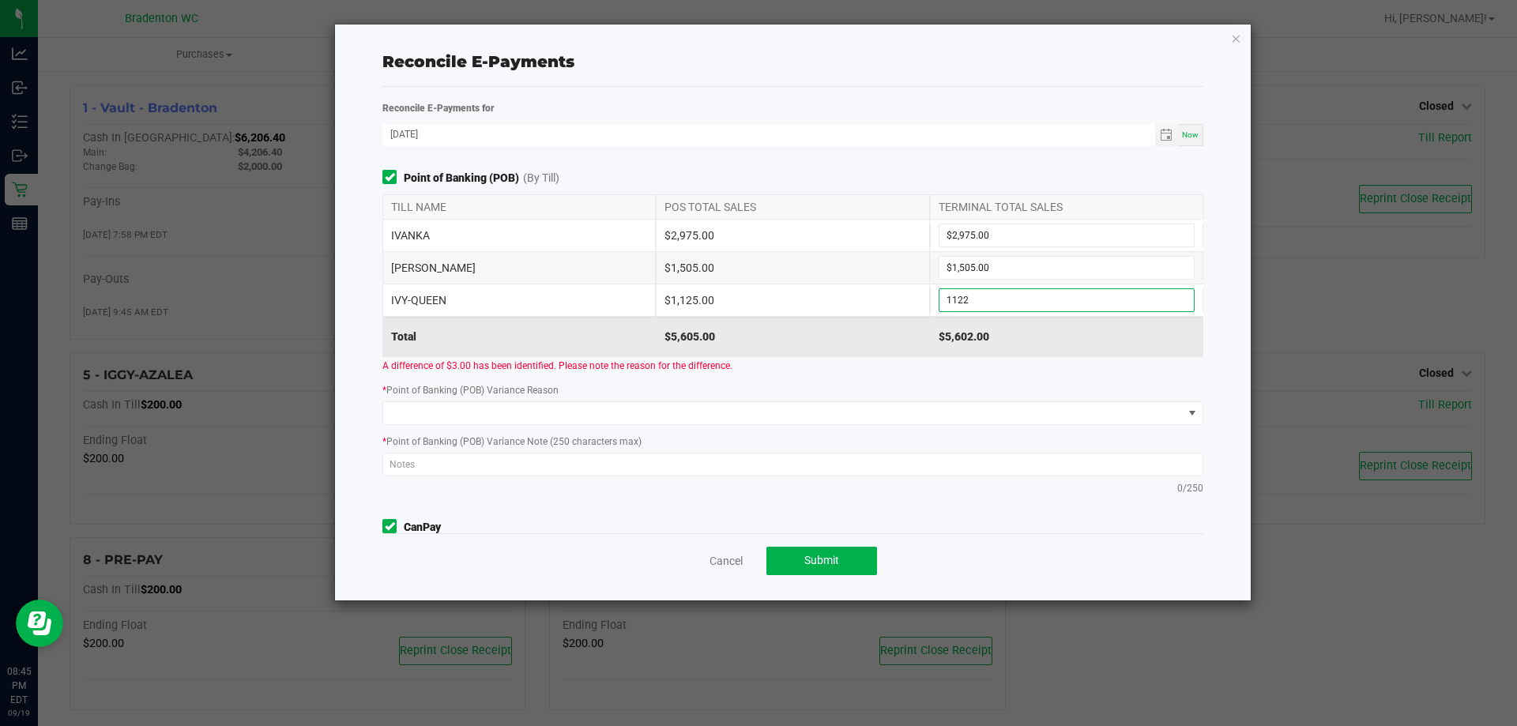
click at [975, 305] on input "1122" at bounding box center [1067, 300] width 254 height 22
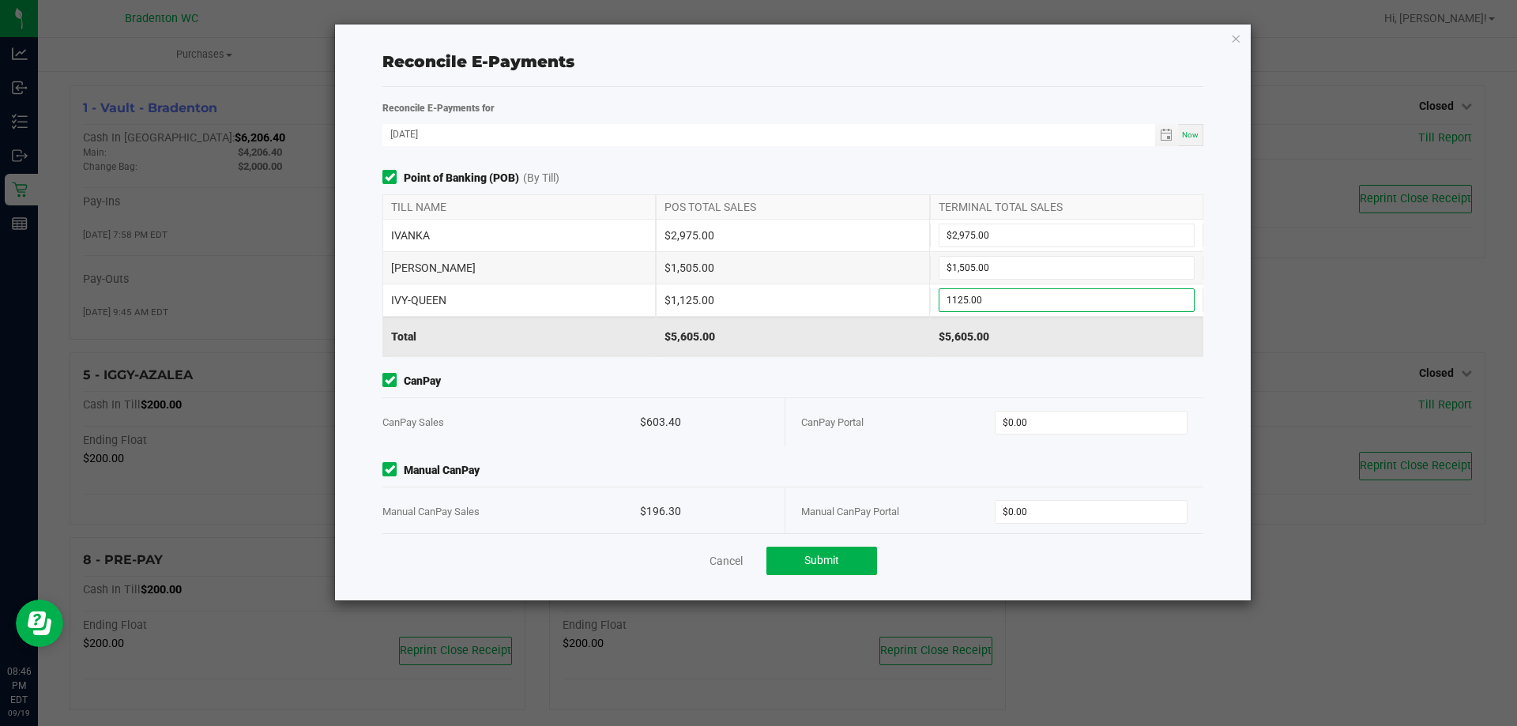
type input "$1,125.00"
click at [1018, 409] on div "CanPay Portal $0.00" at bounding box center [994, 422] width 386 height 48
click at [1055, 416] on input "0" at bounding box center [1092, 423] width 192 height 22
type input "$603.40"
click at [1054, 517] on input "0" at bounding box center [1092, 512] width 192 height 22
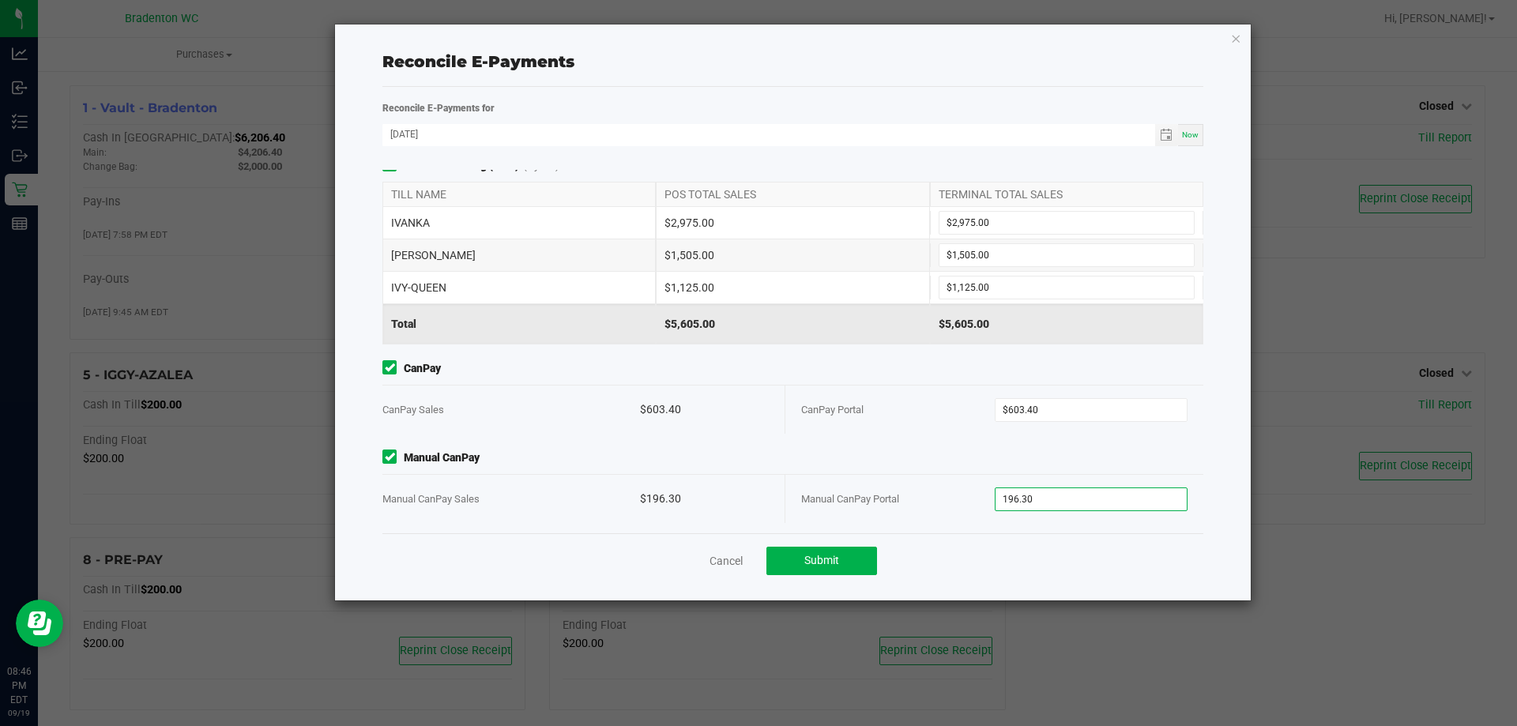
scroll to position [17, 0]
type input "$196.30"
click at [841, 559] on button "Submit" at bounding box center [822, 561] width 111 height 28
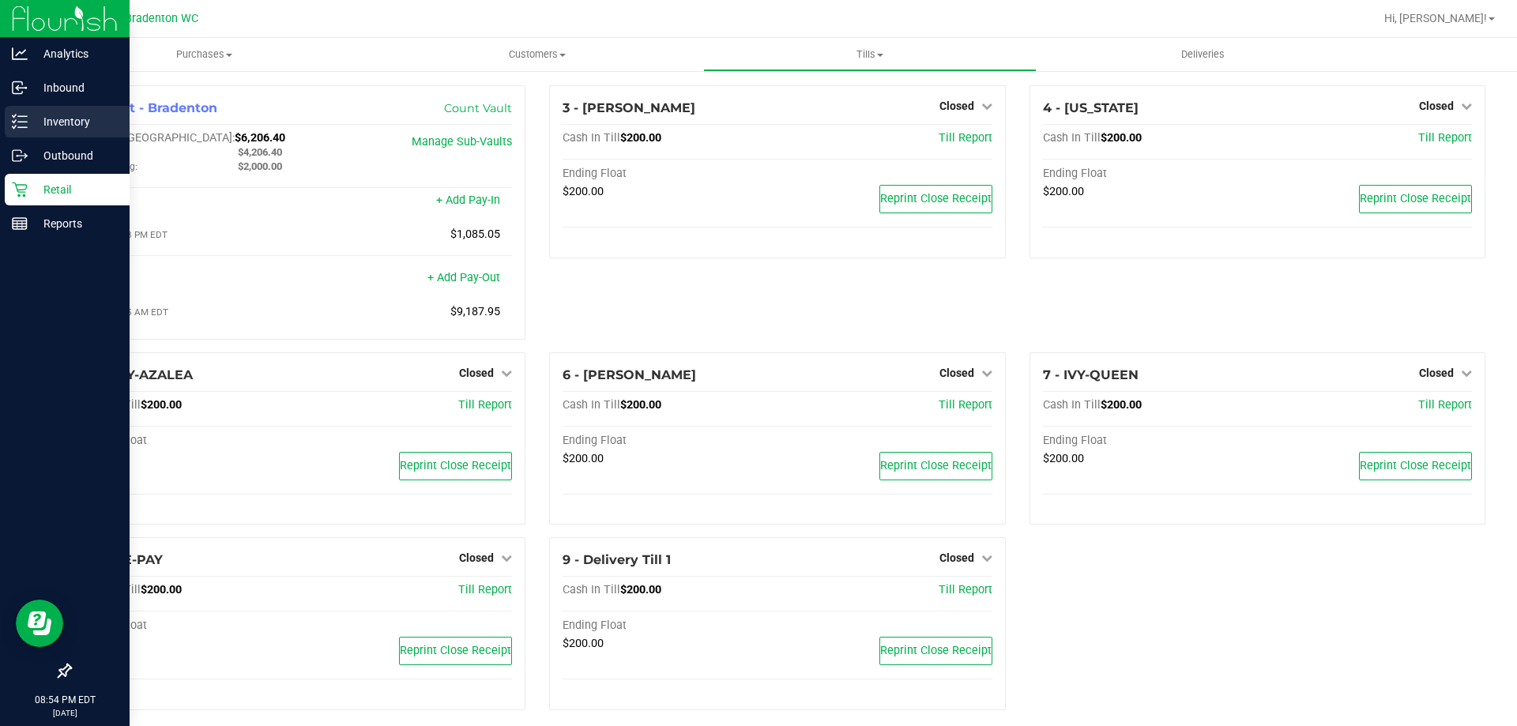
click at [47, 127] on p "Inventory" at bounding box center [75, 121] width 95 height 19
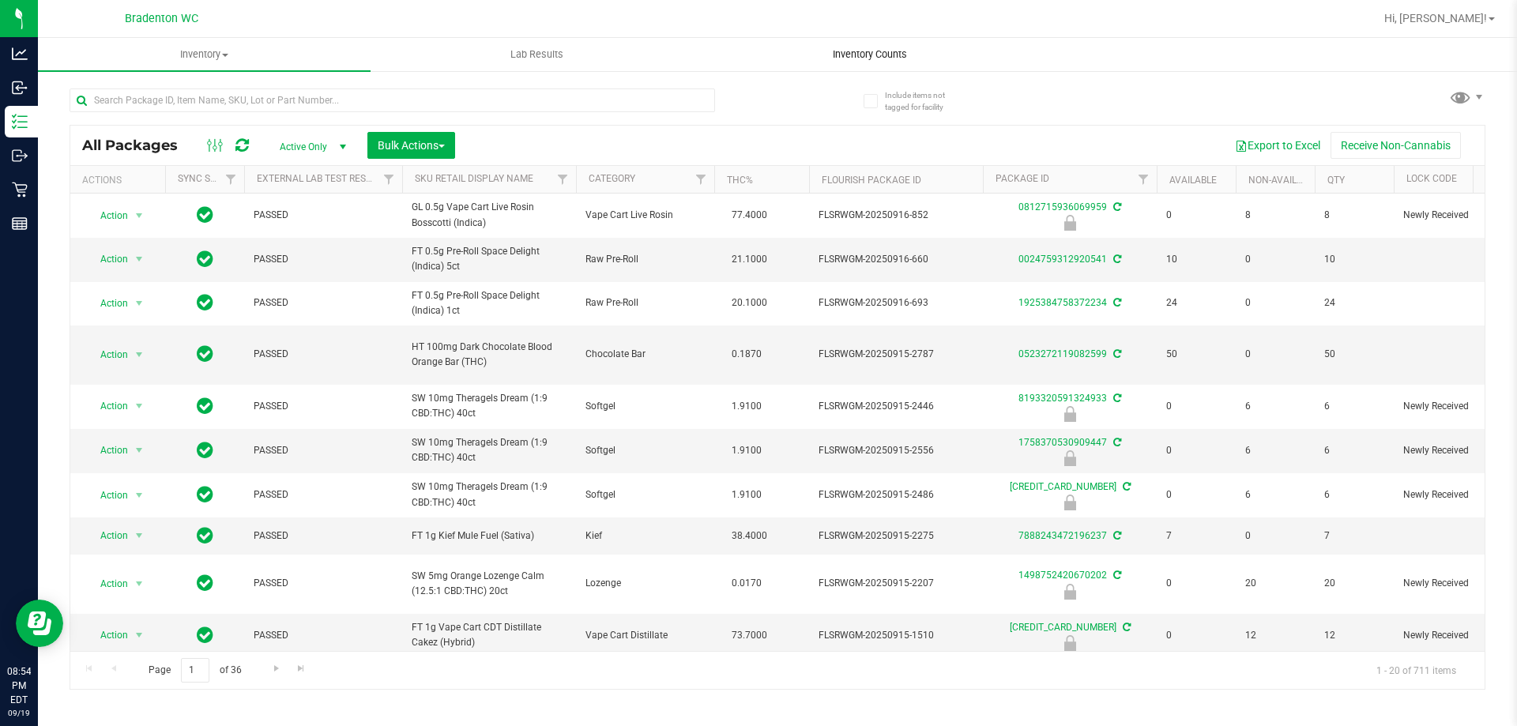
click at [886, 54] on span "Inventory Counts" at bounding box center [870, 54] width 117 height 14
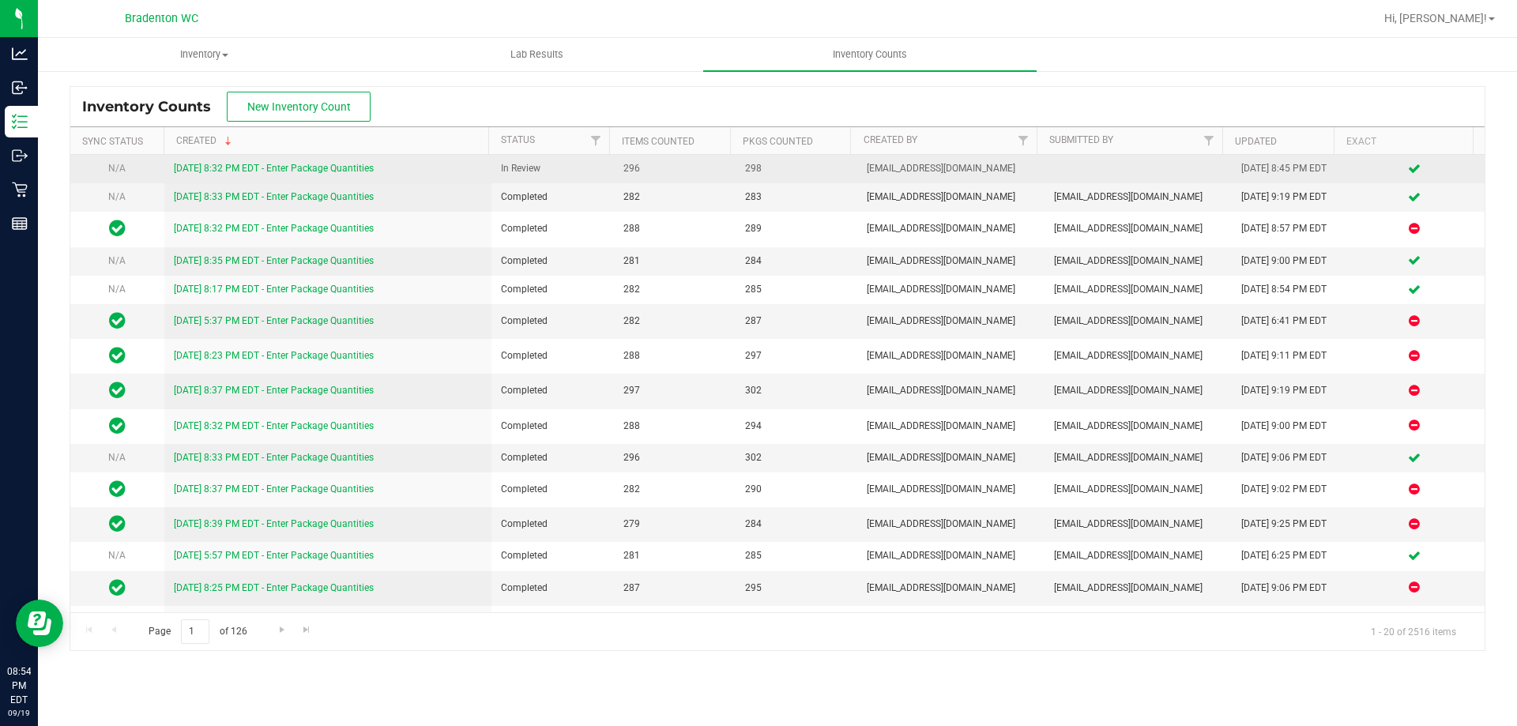
click at [117, 168] on span "N/A" at bounding box center [116, 168] width 17 height 11
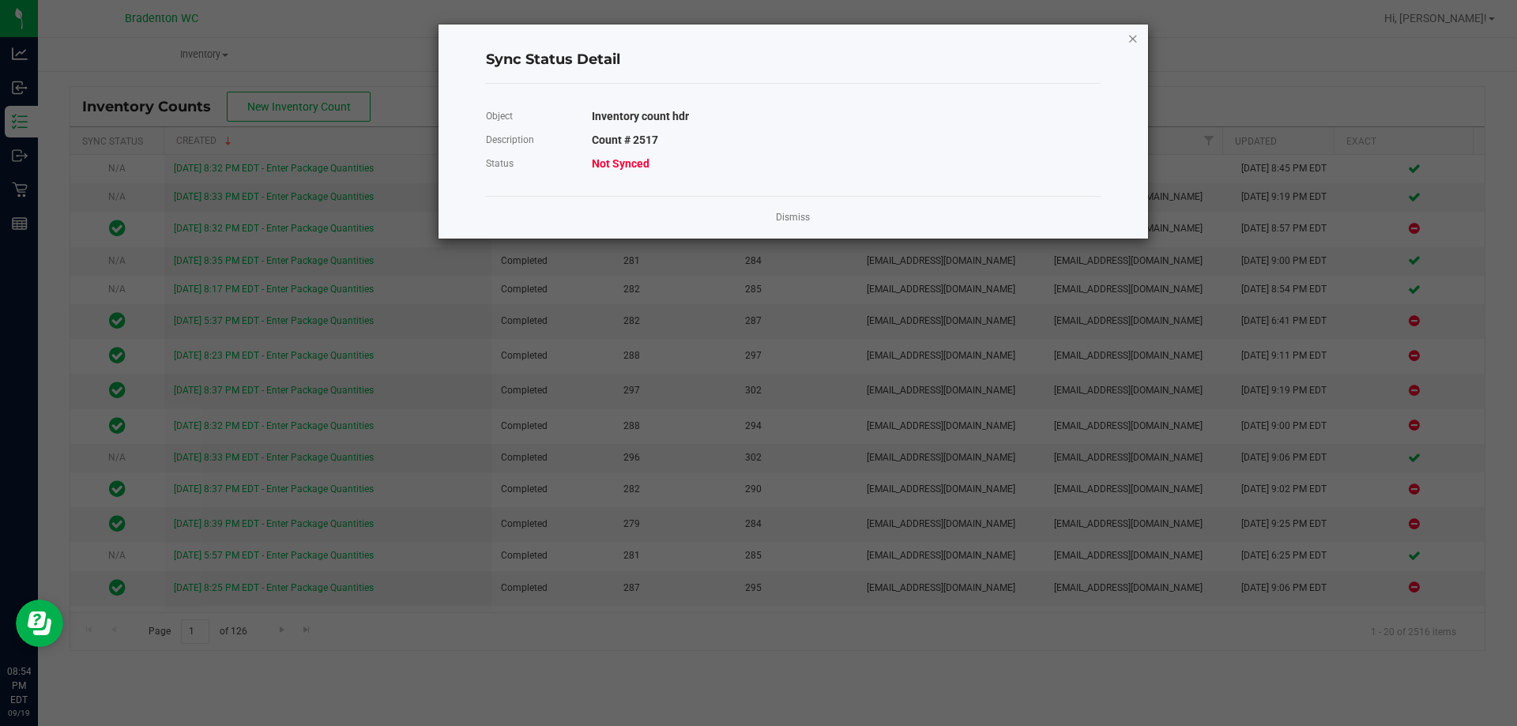
click at [1131, 39] on icon "Close" at bounding box center [1133, 37] width 11 height 19
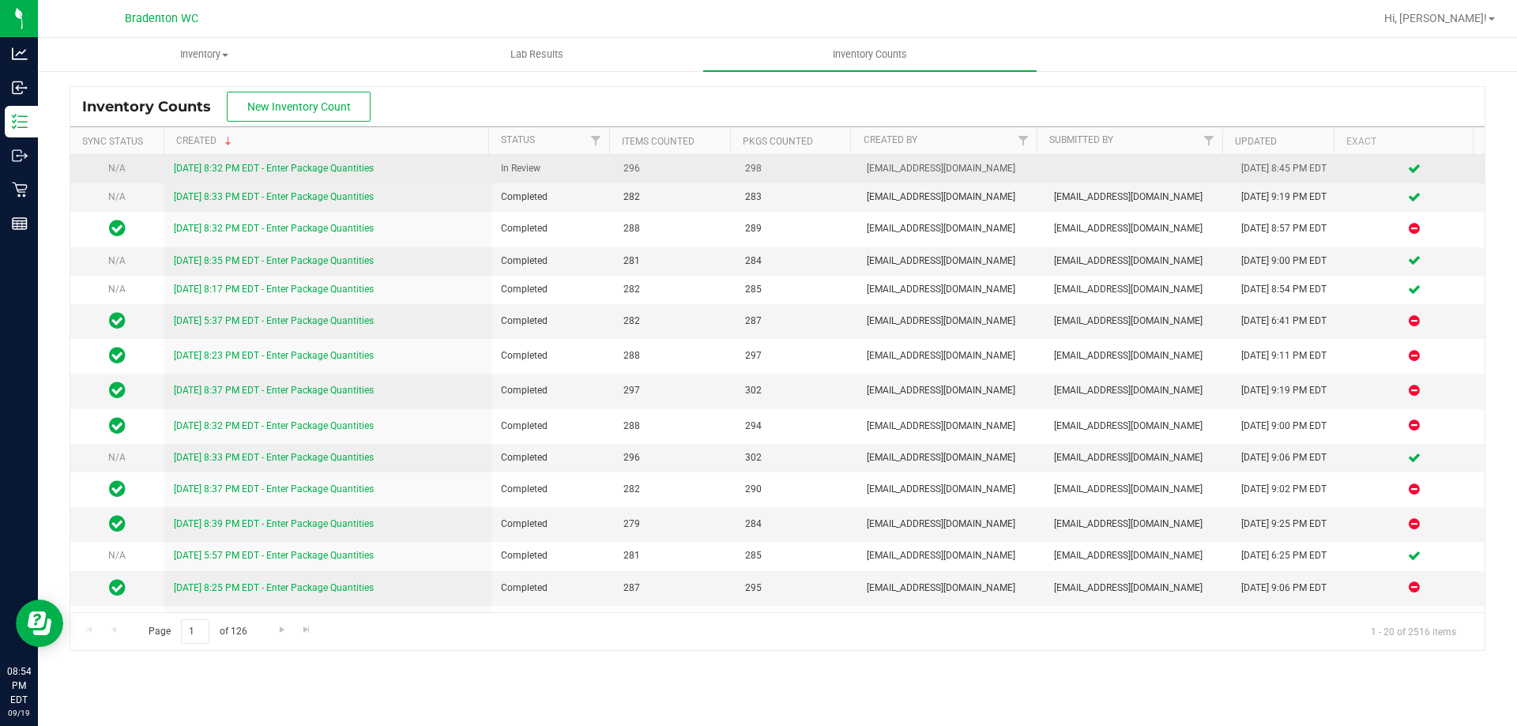
click at [249, 164] on link "[DATE] 8:32 PM EDT - Enter Package Quantities" at bounding box center [274, 168] width 200 height 11
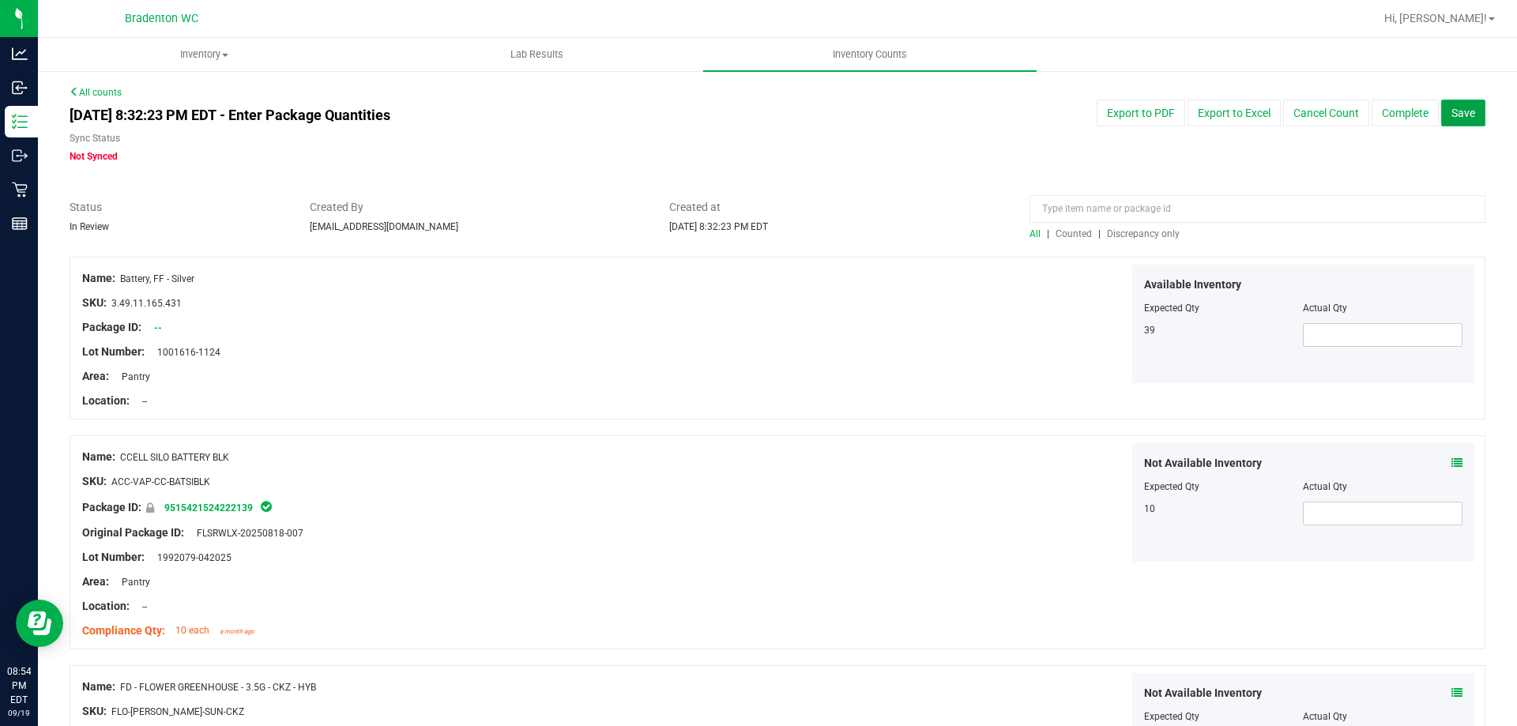
click at [1457, 115] on span "Save" at bounding box center [1464, 113] width 24 height 13
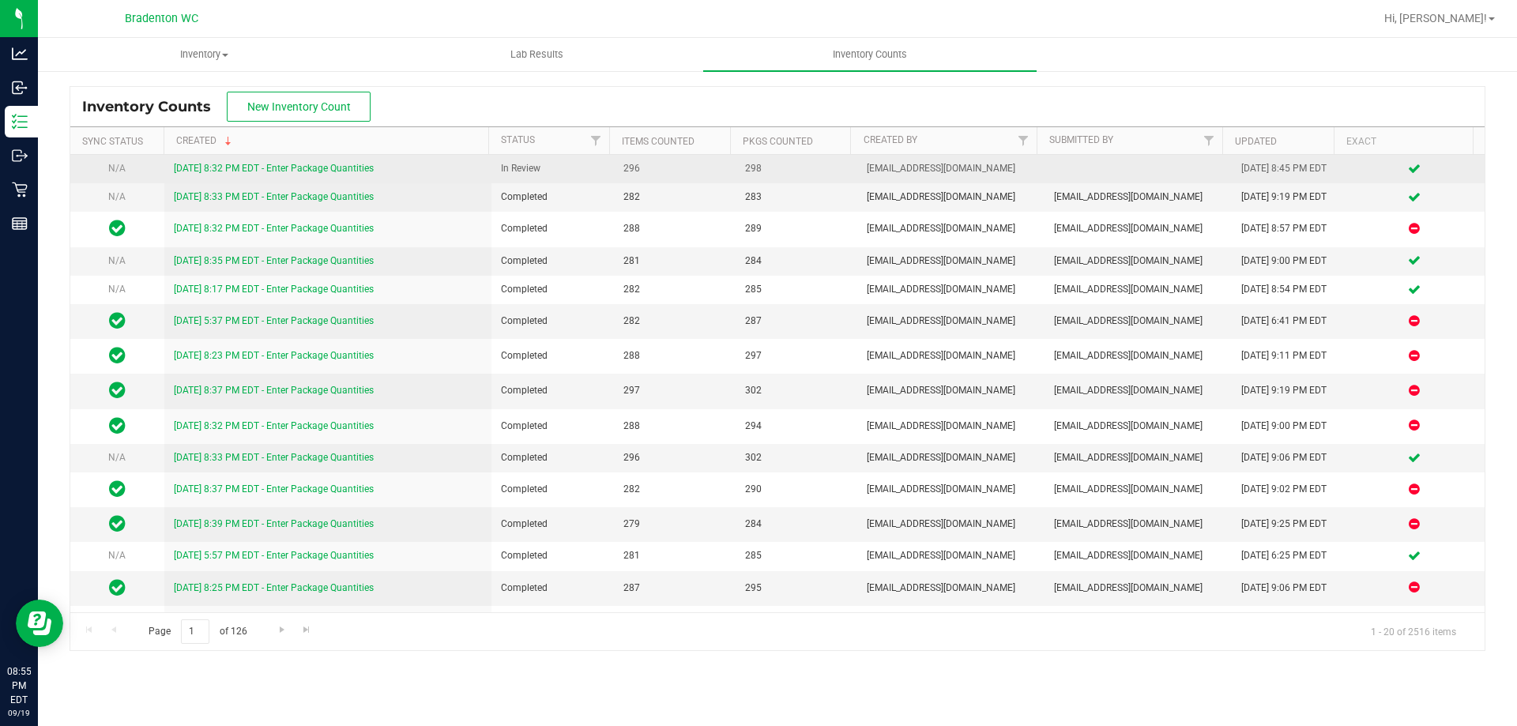
click at [231, 168] on link "[DATE] 8:32 PM EDT - Enter Package Quantities" at bounding box center [274, 168] width 200 height 11
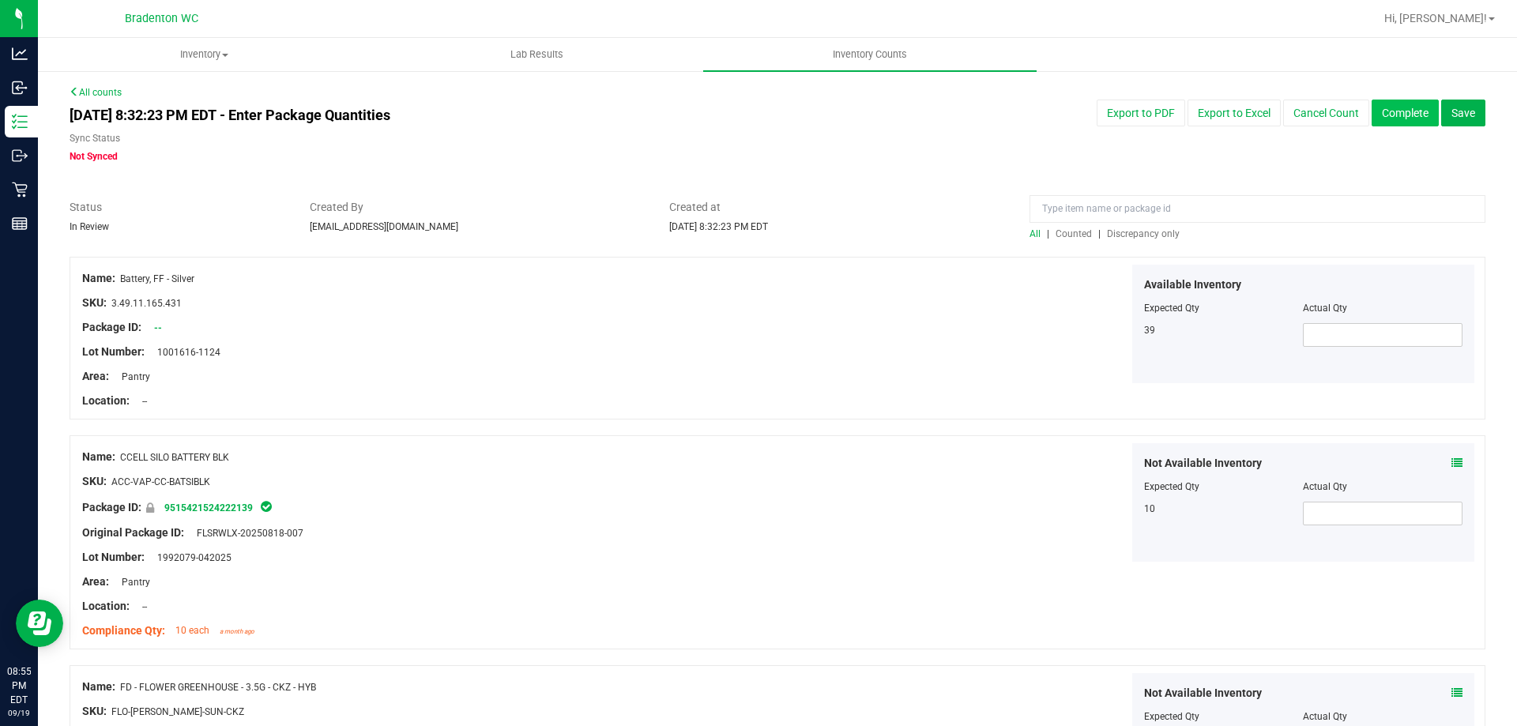
click at [1379, 112] on button "Complete" at bounding box center [1405, 113] width 67 height 27
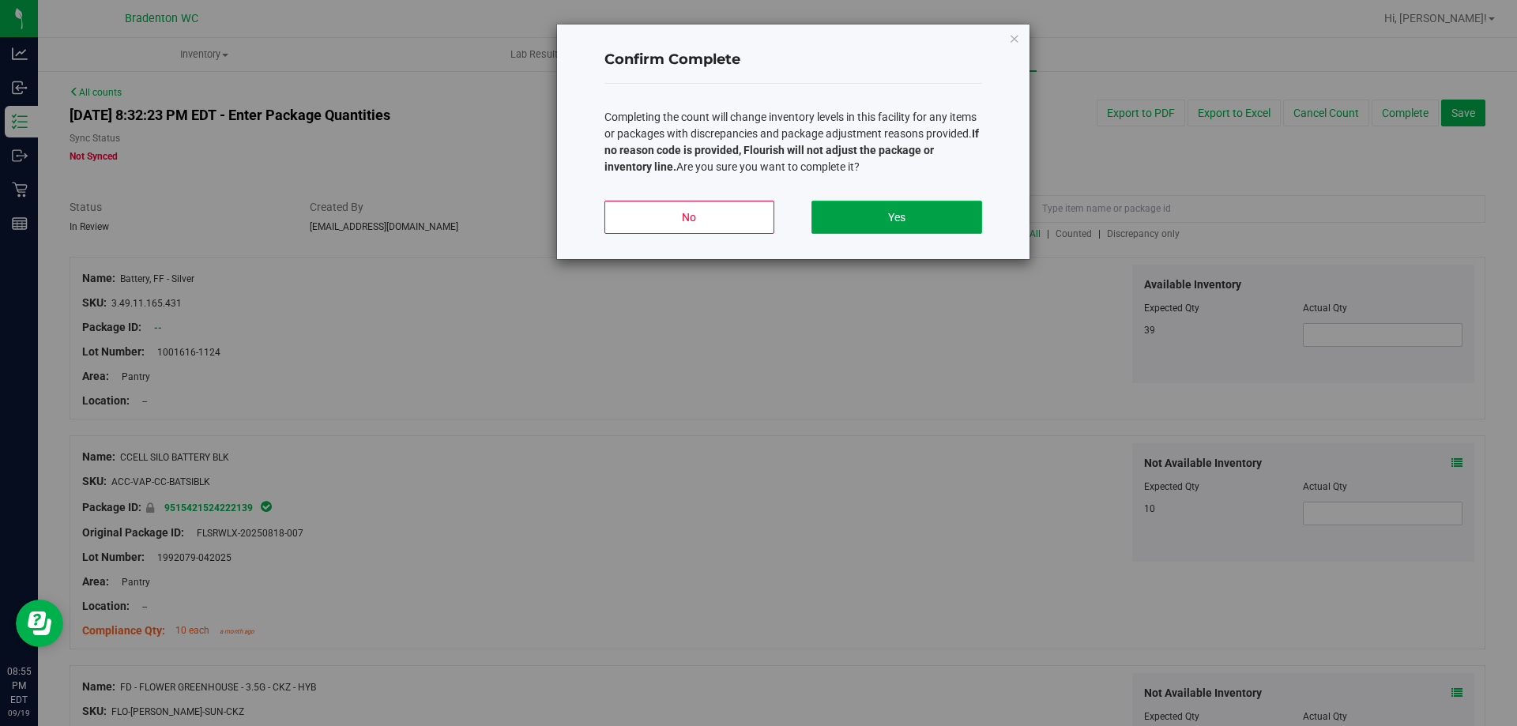
click at [907, 221] on button "Yes" at bounding box center [897, 217] width 170 height 33
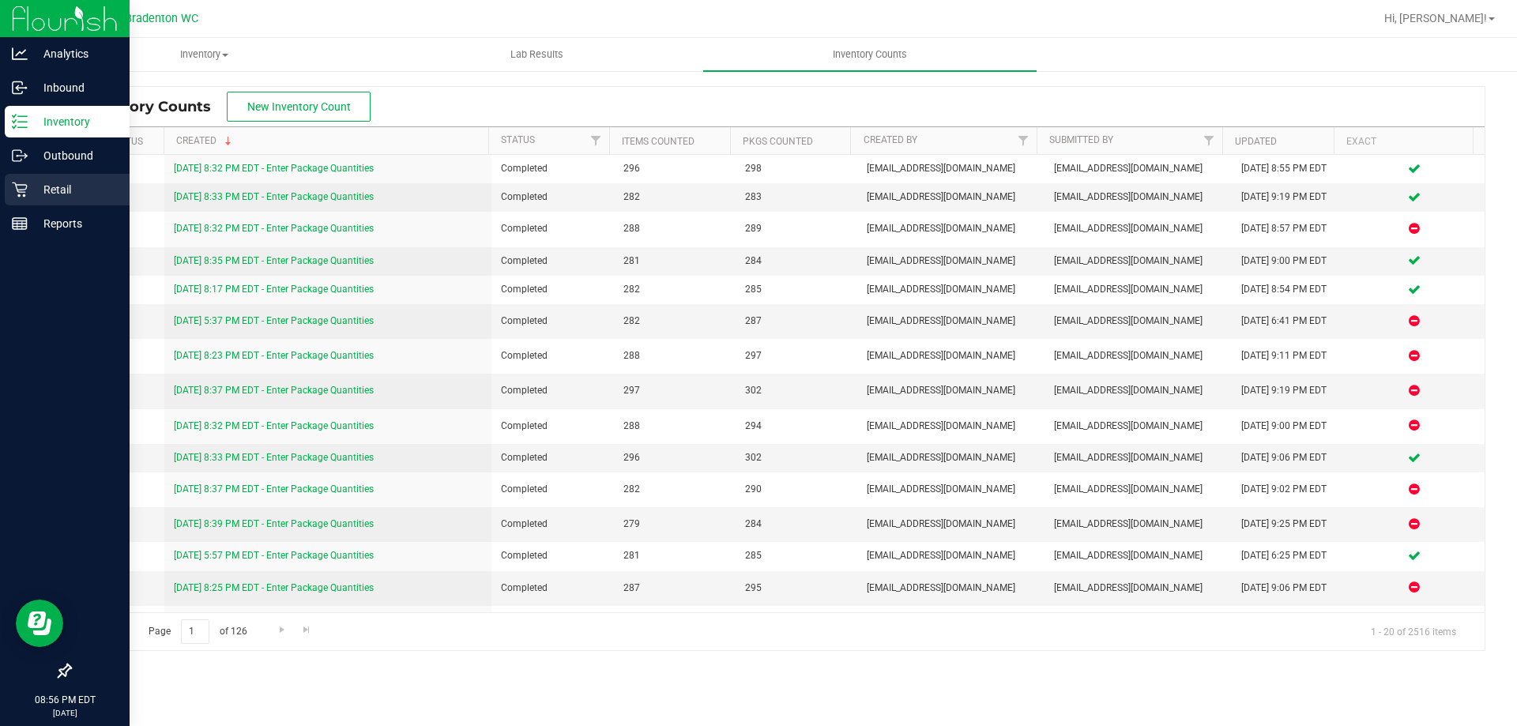
click at [53, 194] on p "Retail" at bounding box center [75, 189] width 95 height 19
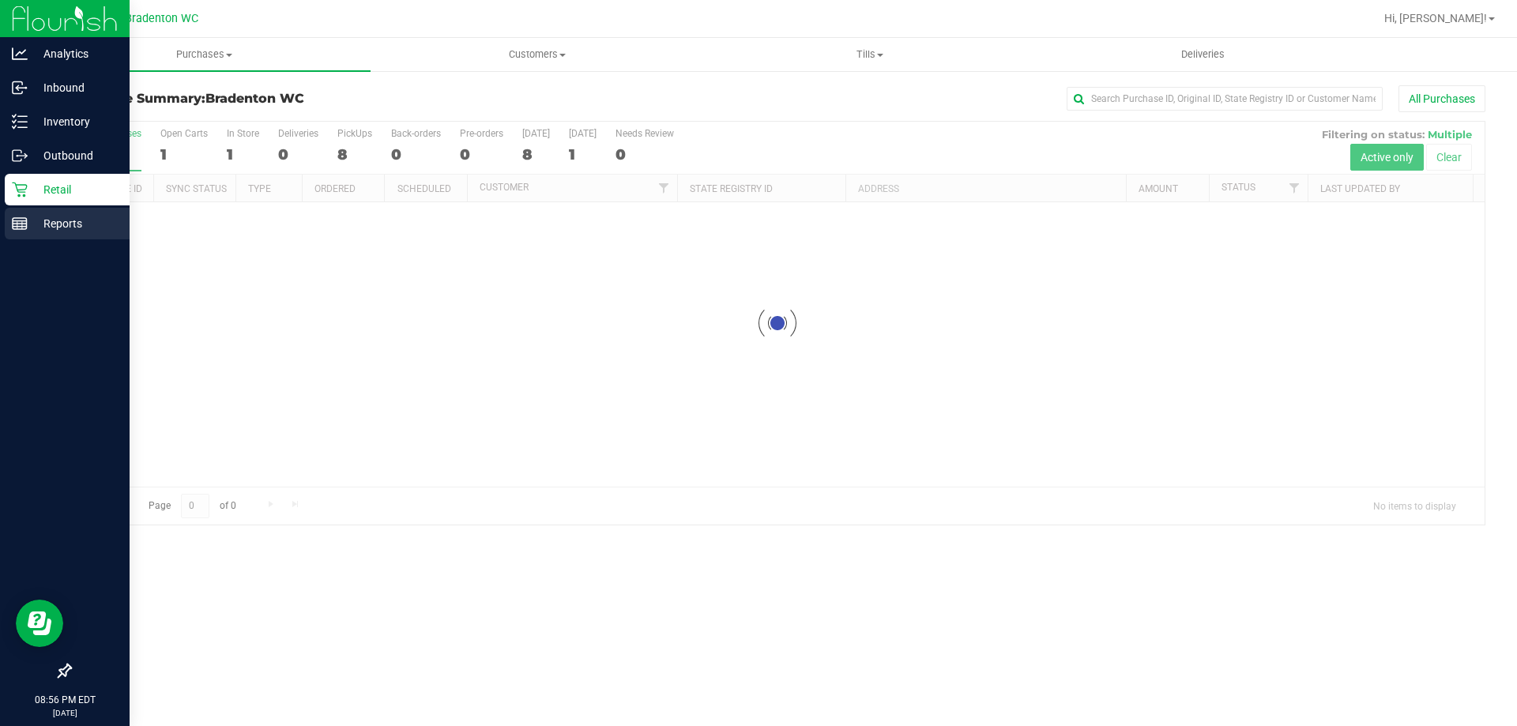
click at [13, 211] on div "Reports" at bounding box center [67, 224] width 125 height 32
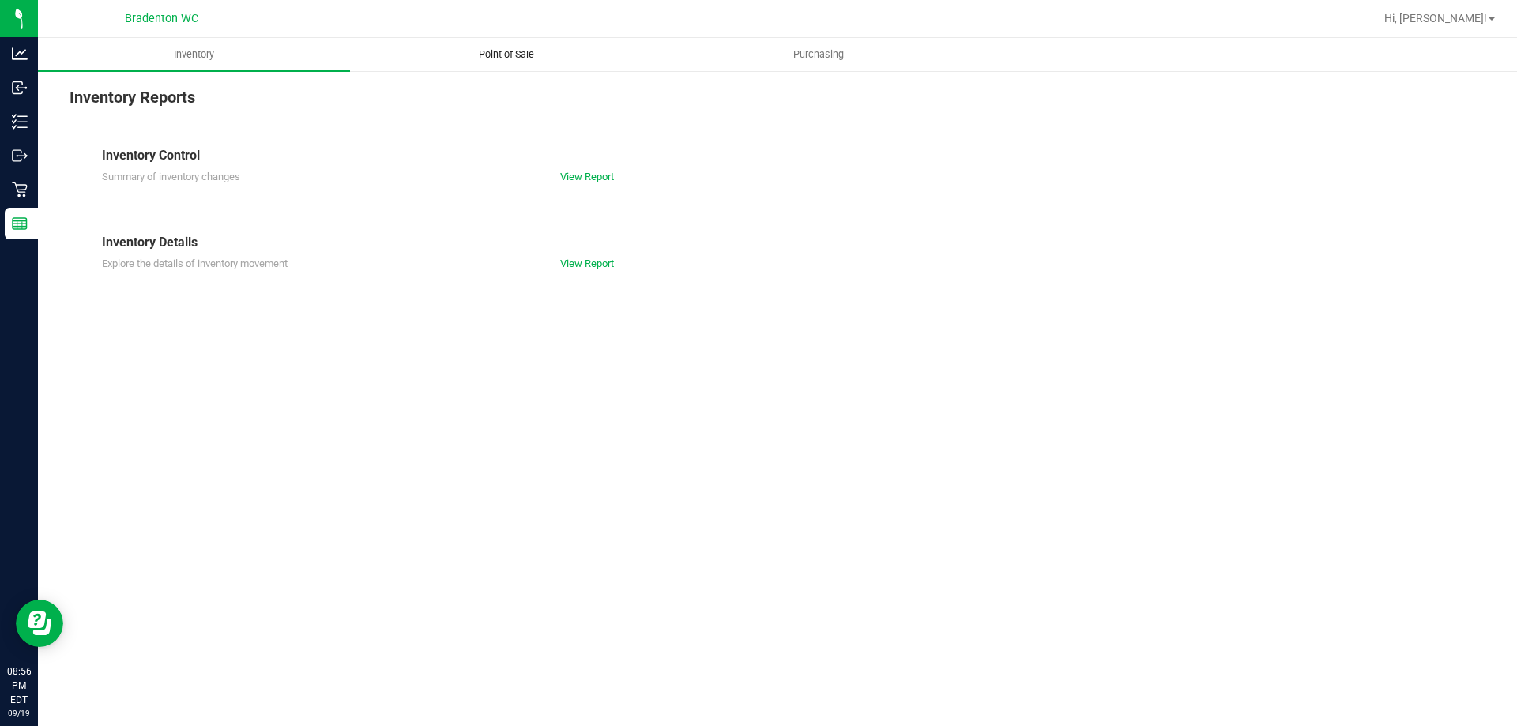
click at [500, 41] on uib-tab-heading "Point of Sale" at bounding box center [506, 55] width 311 height 32
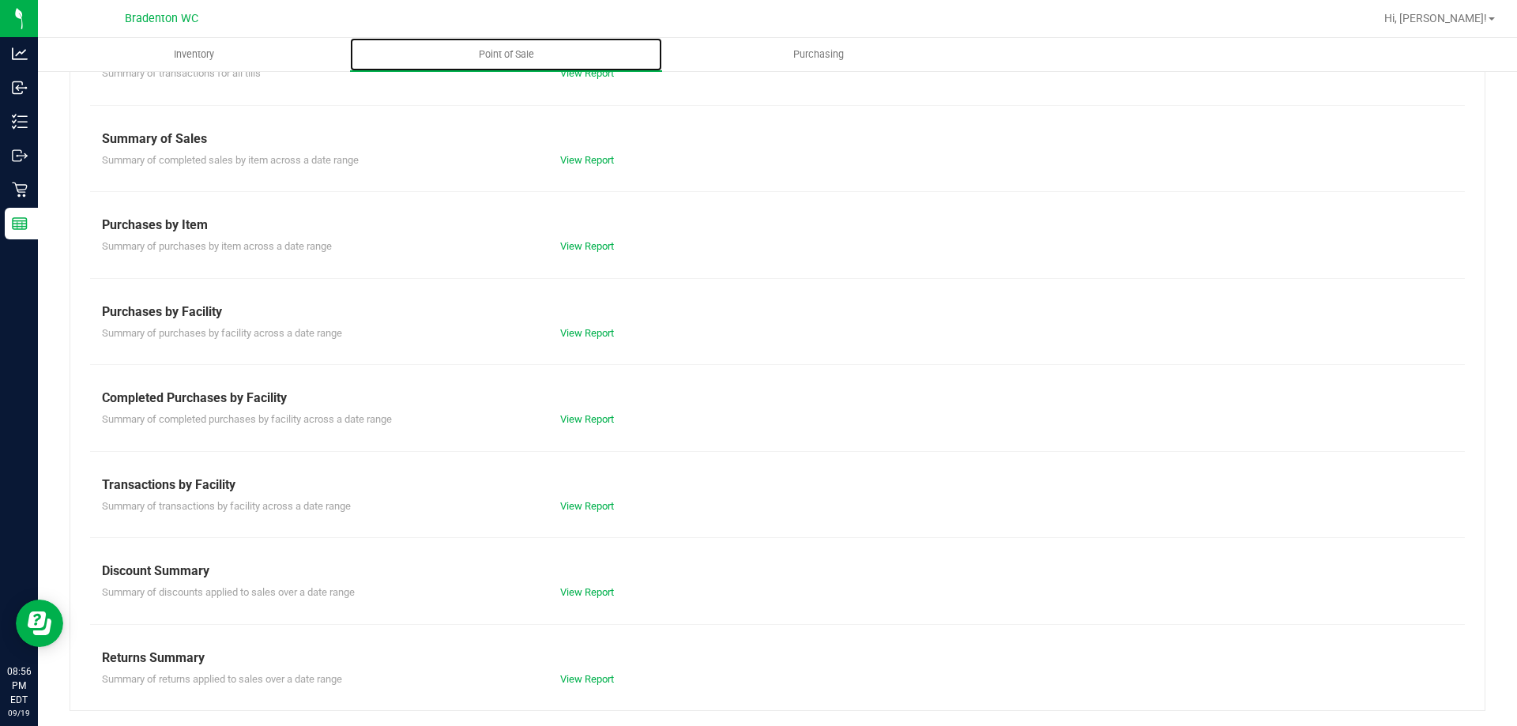
scroll to position [104, 0]
click at [604, 498] on div "View Report" at bounding box center [663, 506] width 229 height 16
click at [580, 505] on link "View Report" at bounding box center [587, 506] width 54 height 12
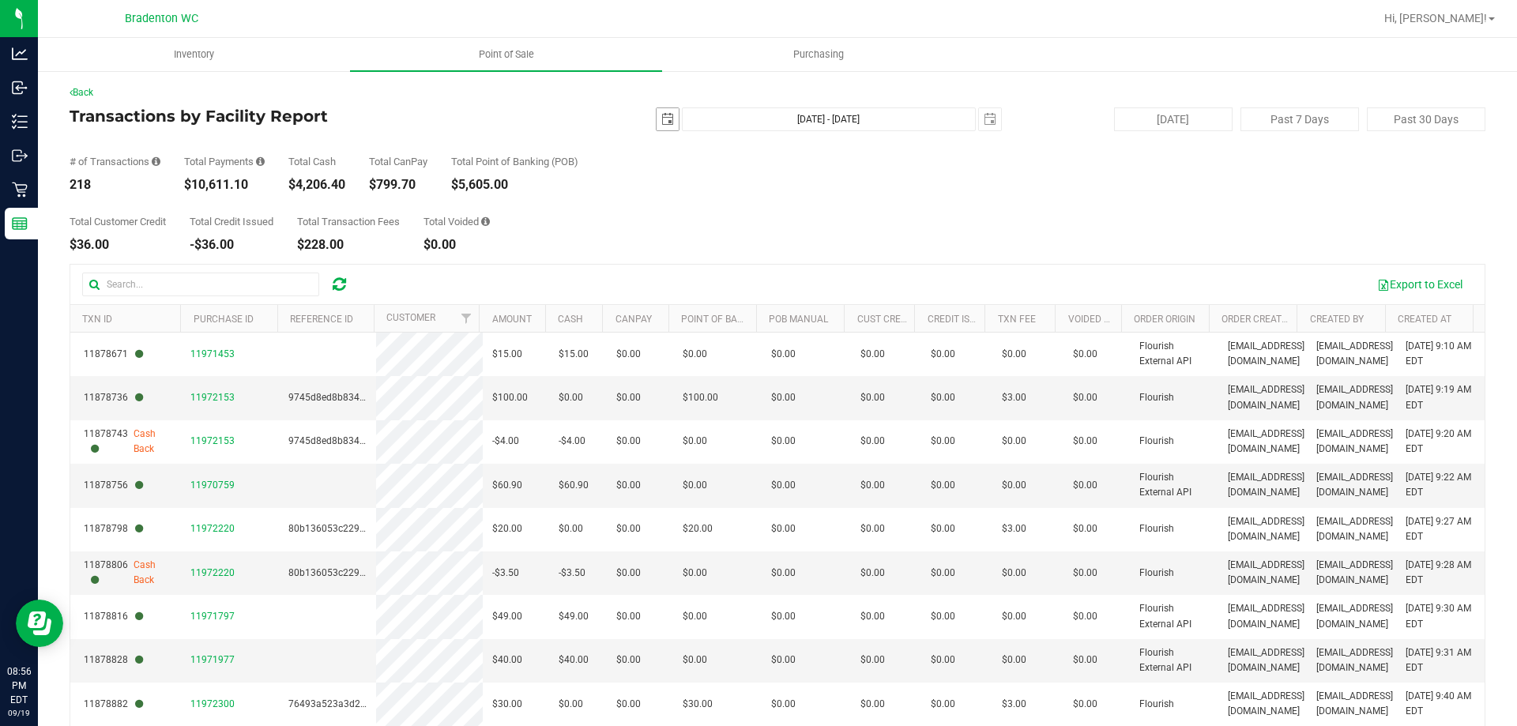
click at [662, 111] on span "select" at bounding box center [668, 119] width 22 height 22
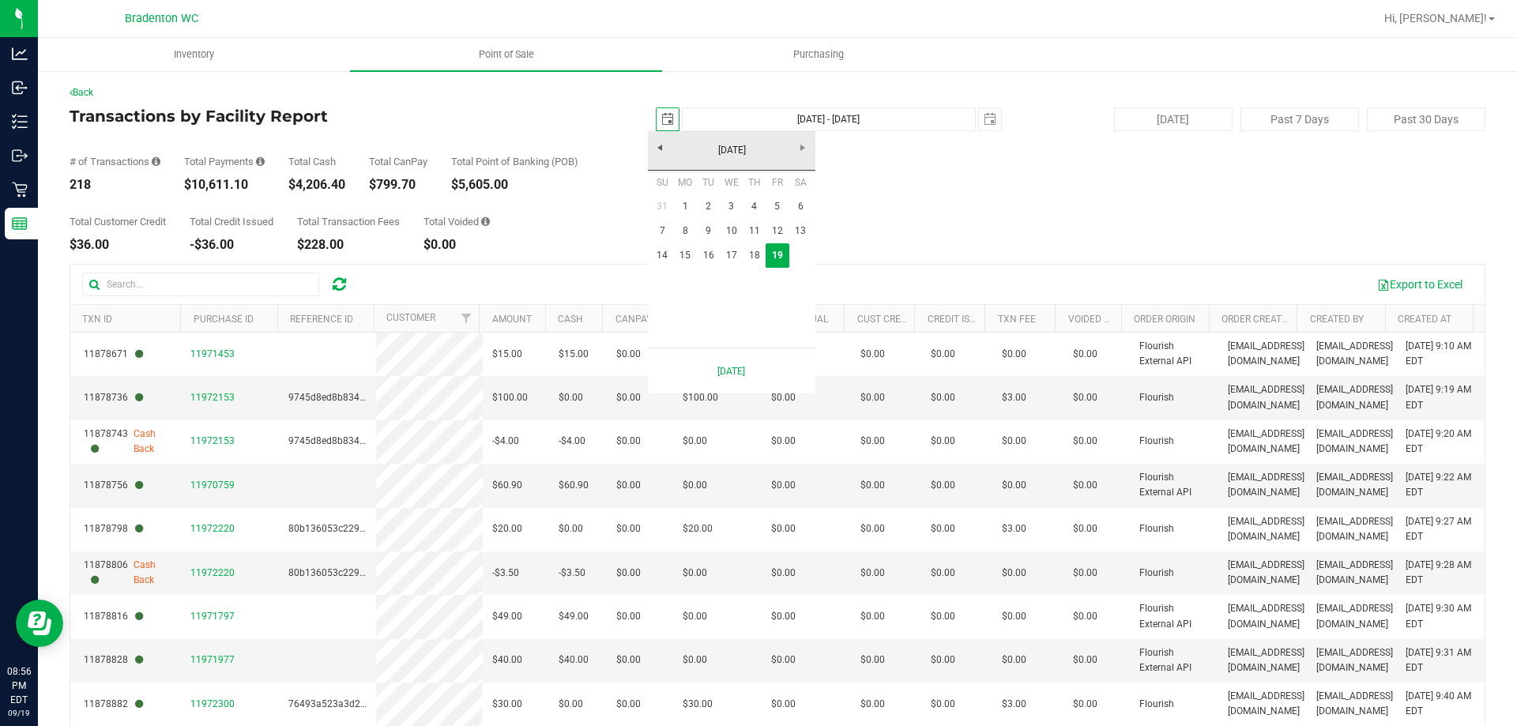
scroll to position [0, 40]
click at [773, 230] on link "12" at bounding box center [777, 231] width 23 height 25
type input "[DATE]"
type input "[DATE] - [DATE]"
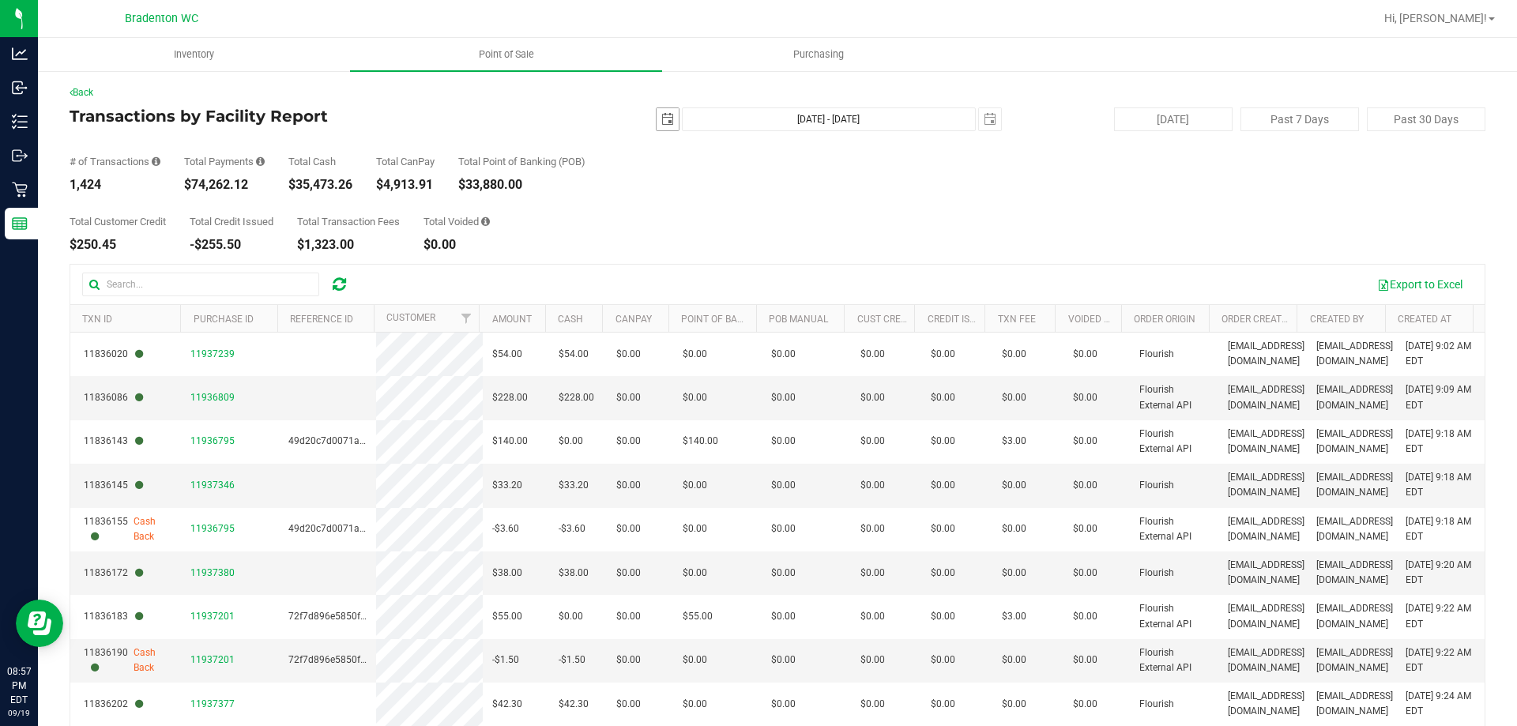
click at [662, 116] on span "select" at bounding box center [668, 119] width 13 height 13
click at [665, 115] on span "select" at bounding box center [668, 119] width 22 height 22
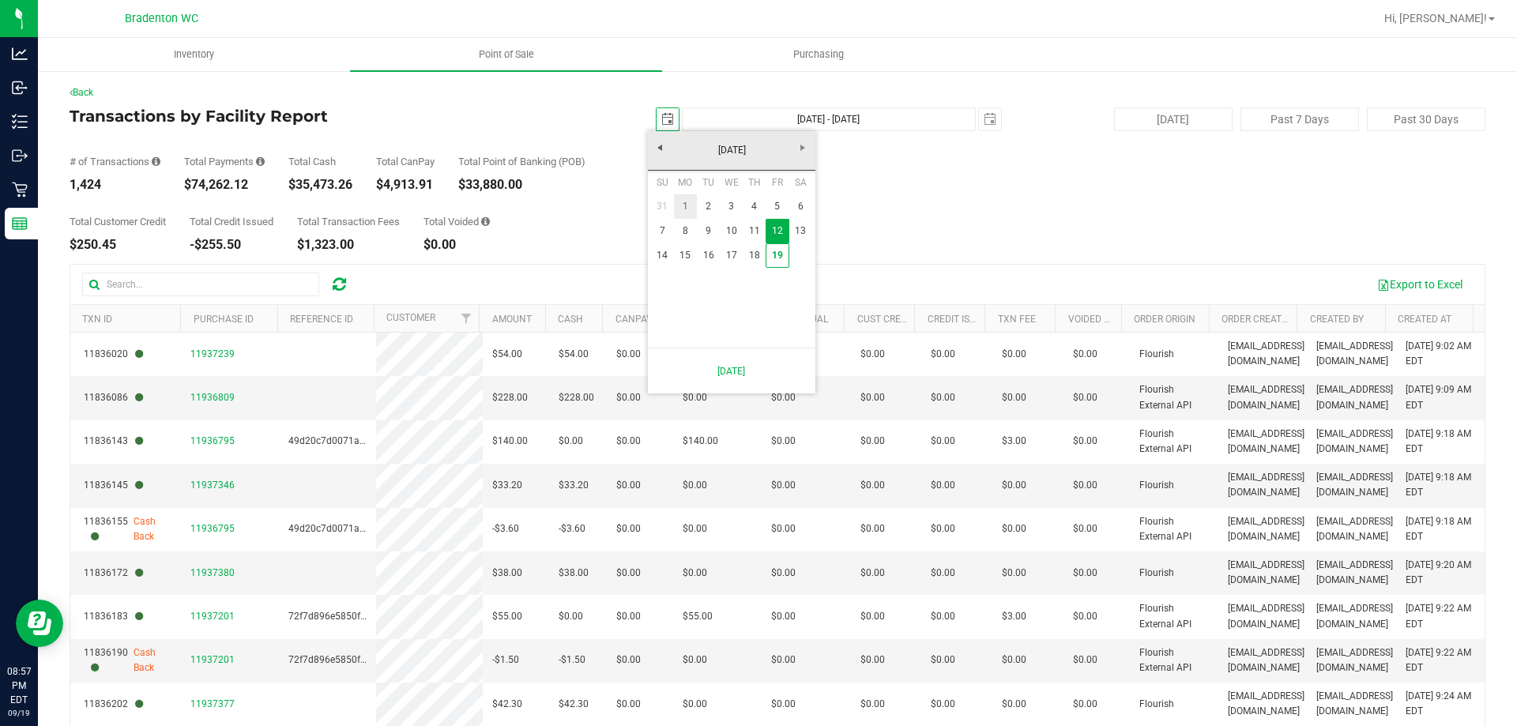
click at [684, 201] on link "1" at bounding box center [685, 206] width 23 height 25
type input "[DATE]"
type input "[DATE] - [DATE]"
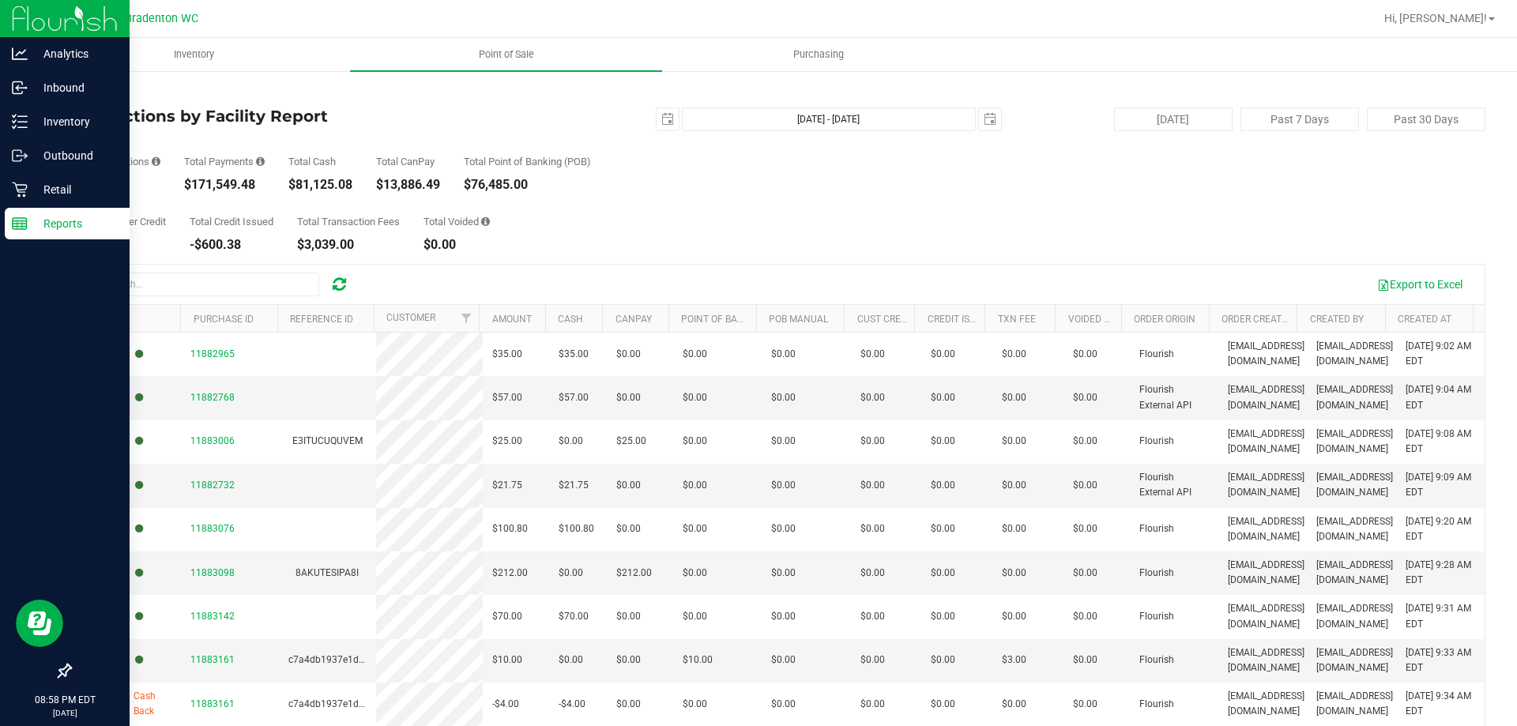
click at [25, 224] on icon at bounding box center [20, 224] width 16 height 16
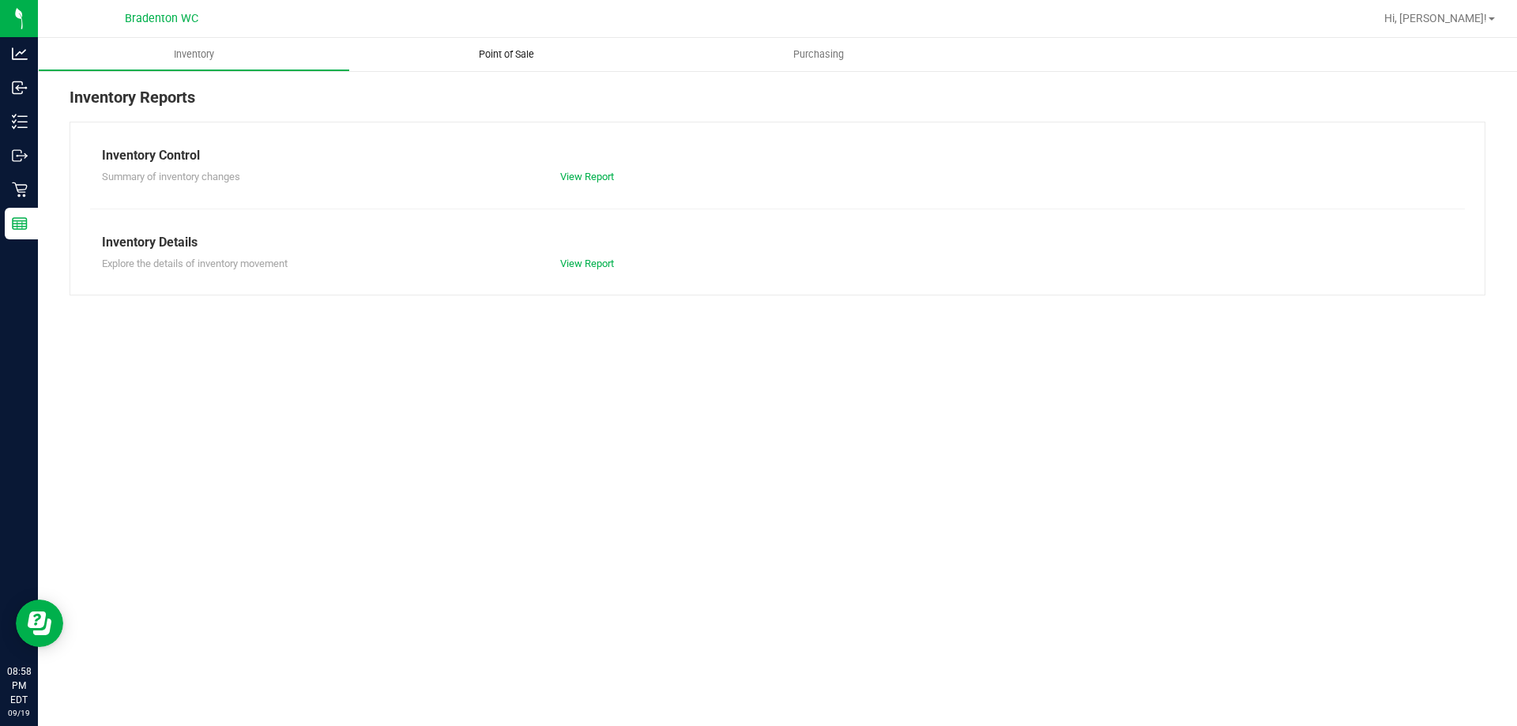
click at [507, 56] on span "Point of Sale" at bounding box center [507, 54] width 98 height 14
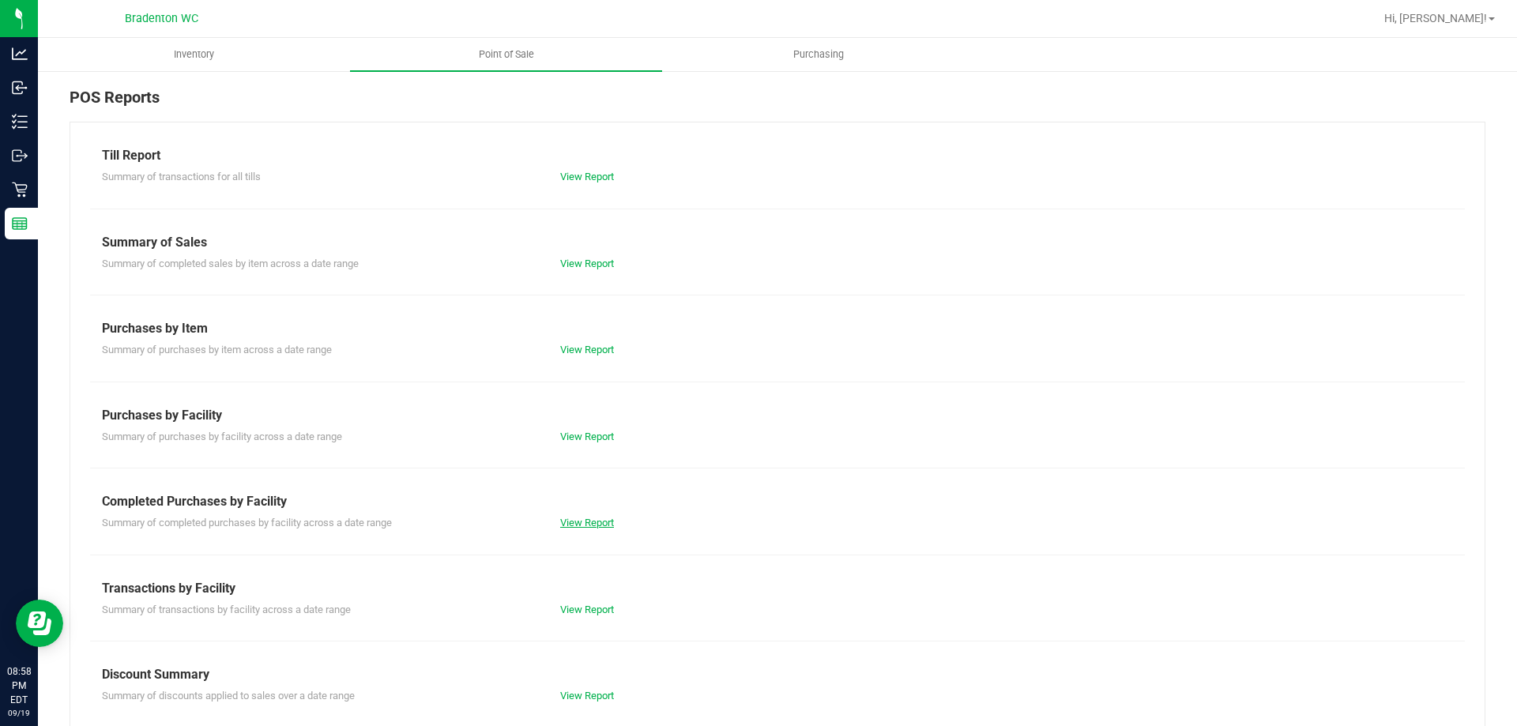
click at [580, 517] on link "View Report" at bounding box center [587, 523] width 54 height 12
